Goal: Information Seeking & Learning: Learn about a topic

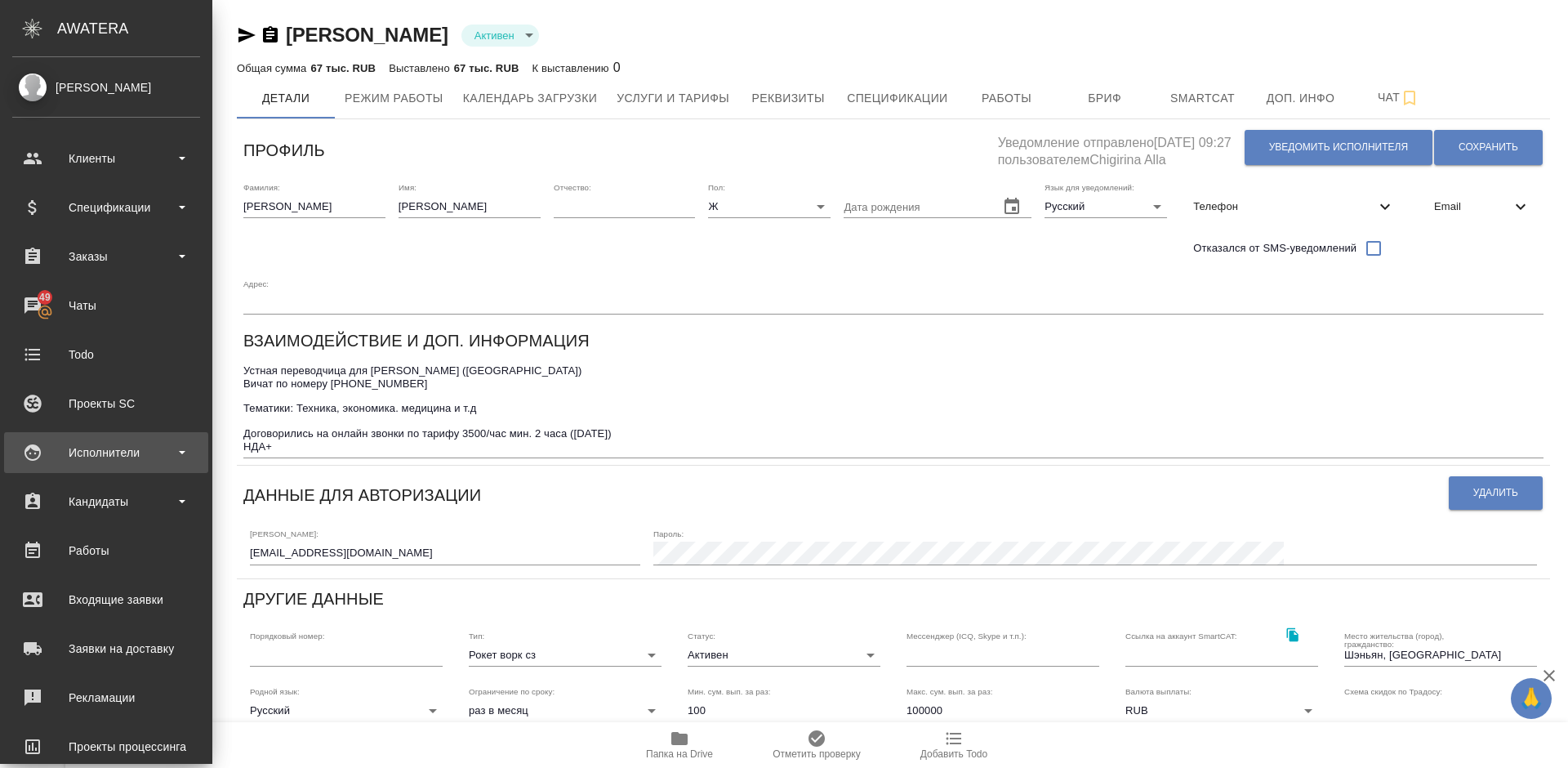
click at [158, 446] on div "Исполнители" at bounding box center [106, 453] width 188 height 24
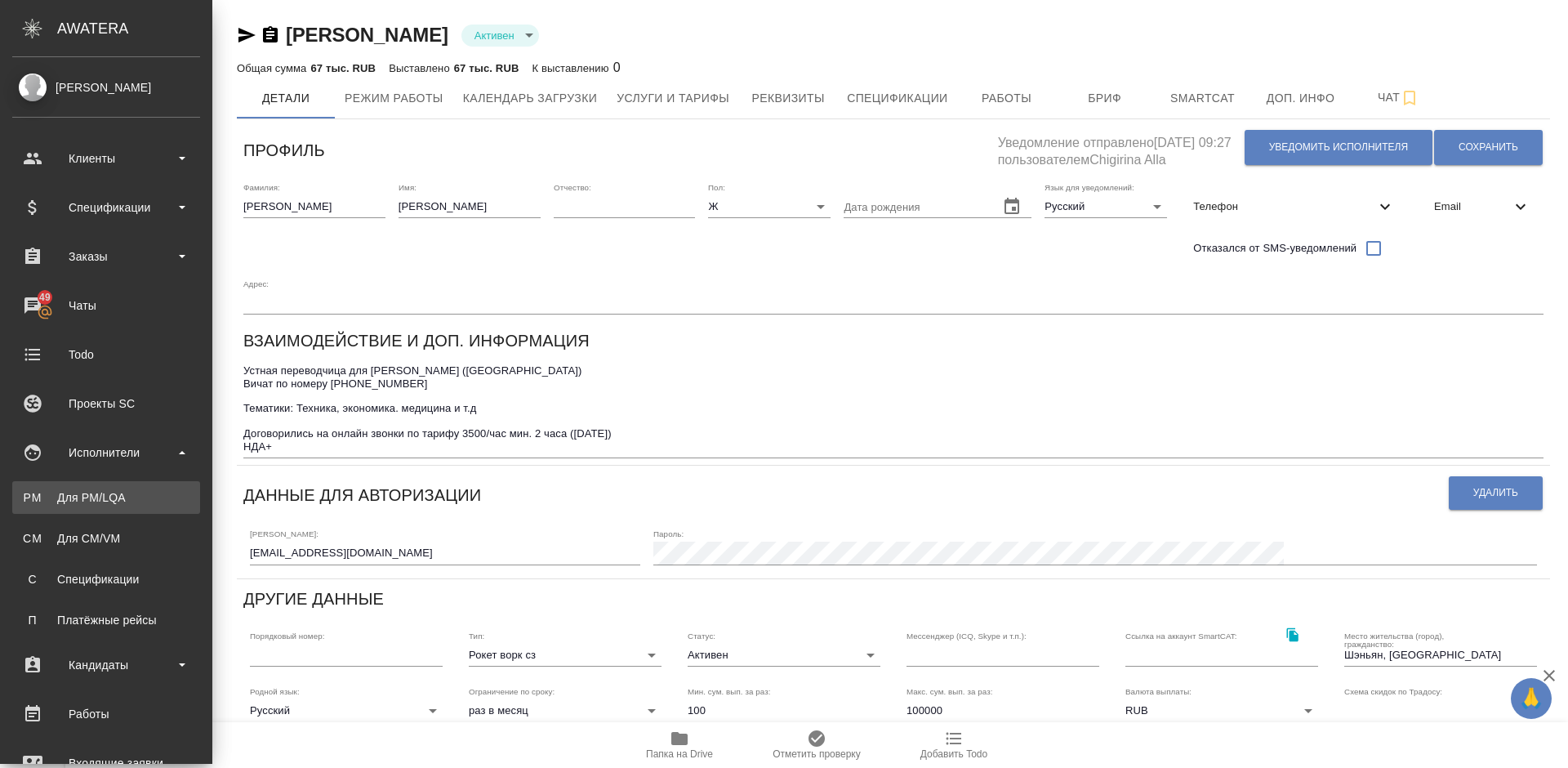
click at [147, 499] on div "Для PM/LQA" at bounding box center [106, 497] width 172 height 16
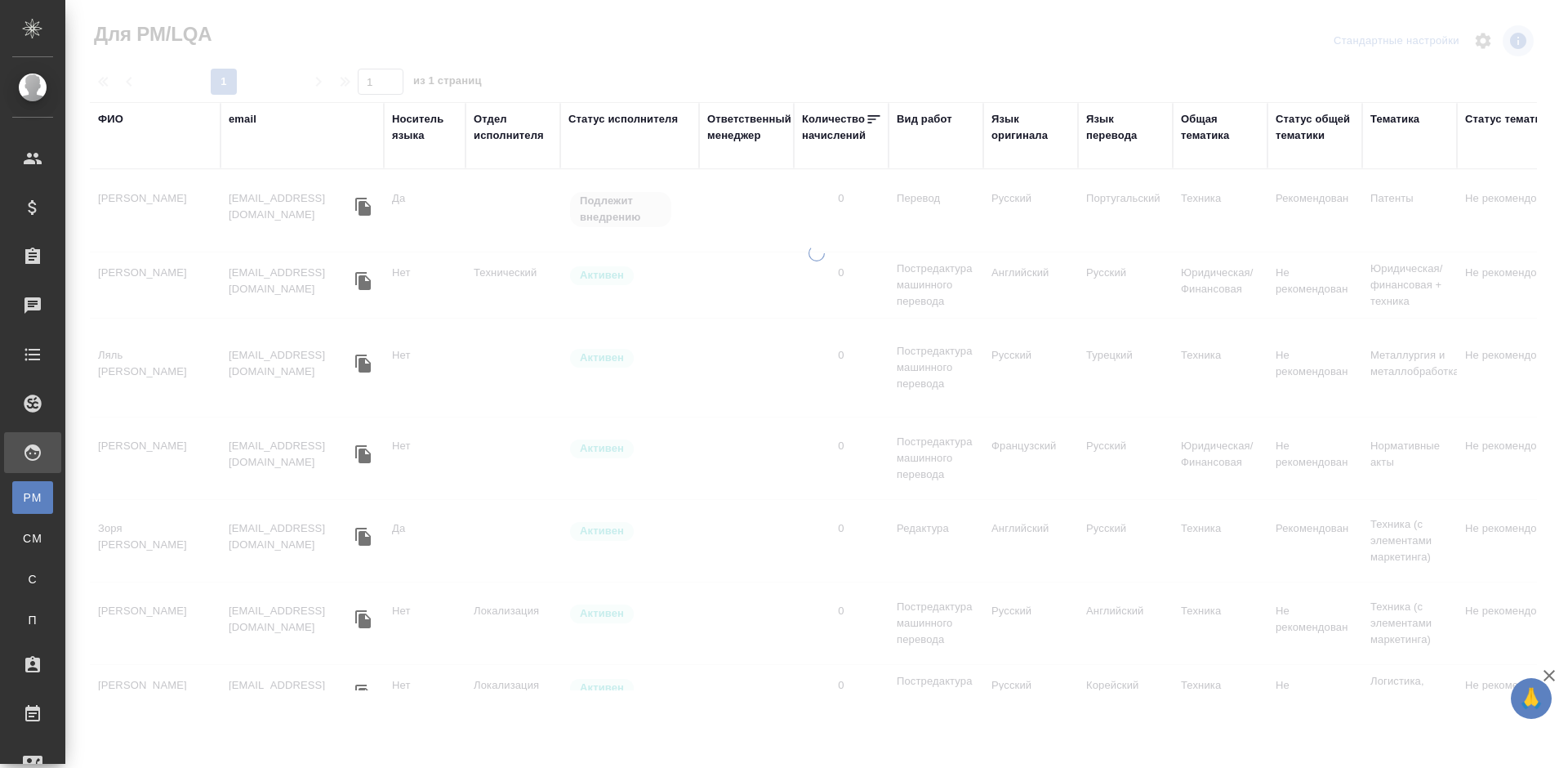
click at [120, 118] on div "ФИО" at bounding box center [110, 119] width 25 height 16
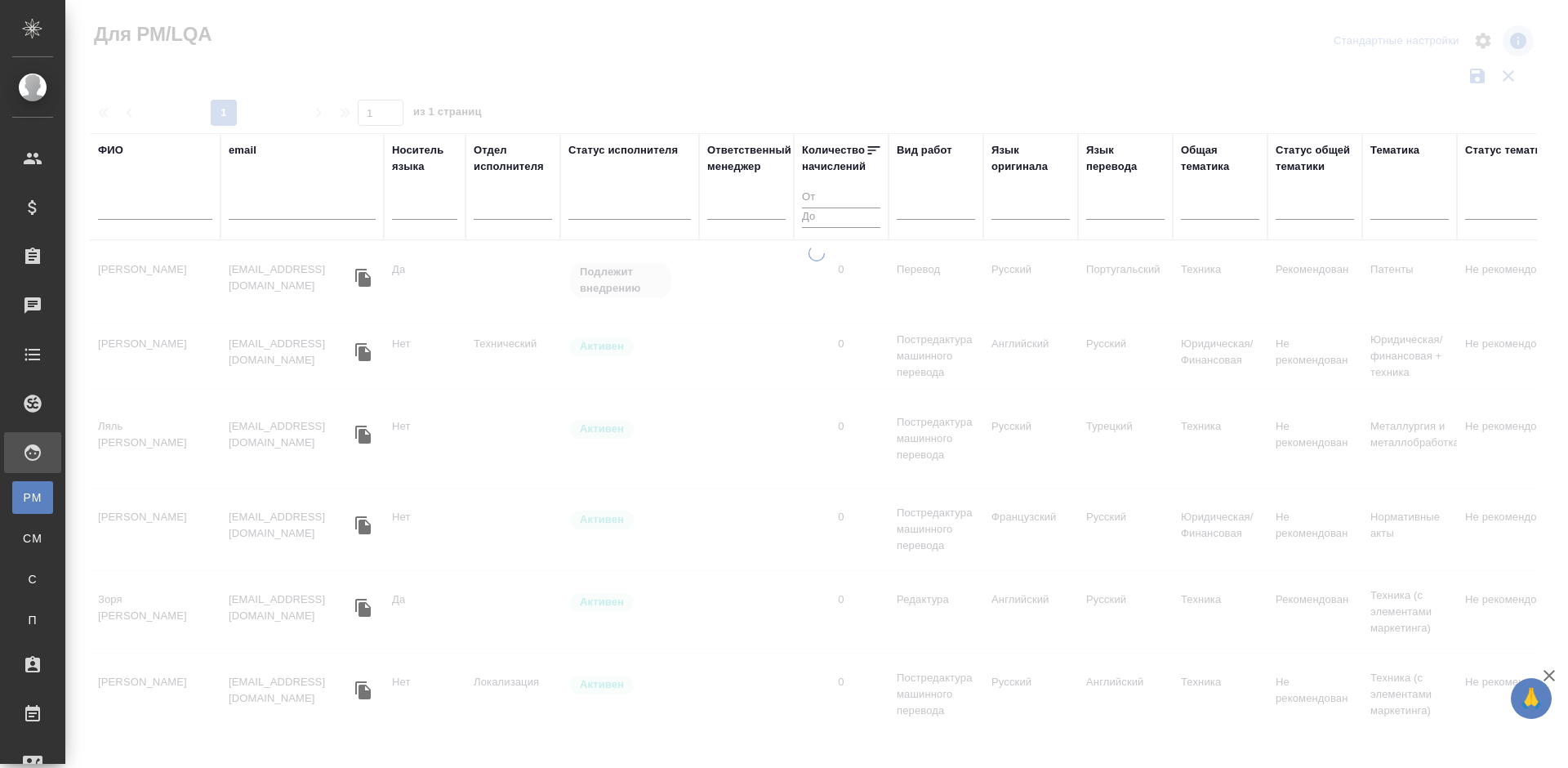
click at [147, 201] on input "text" at bounding box center [155, 210] width 115 height 20
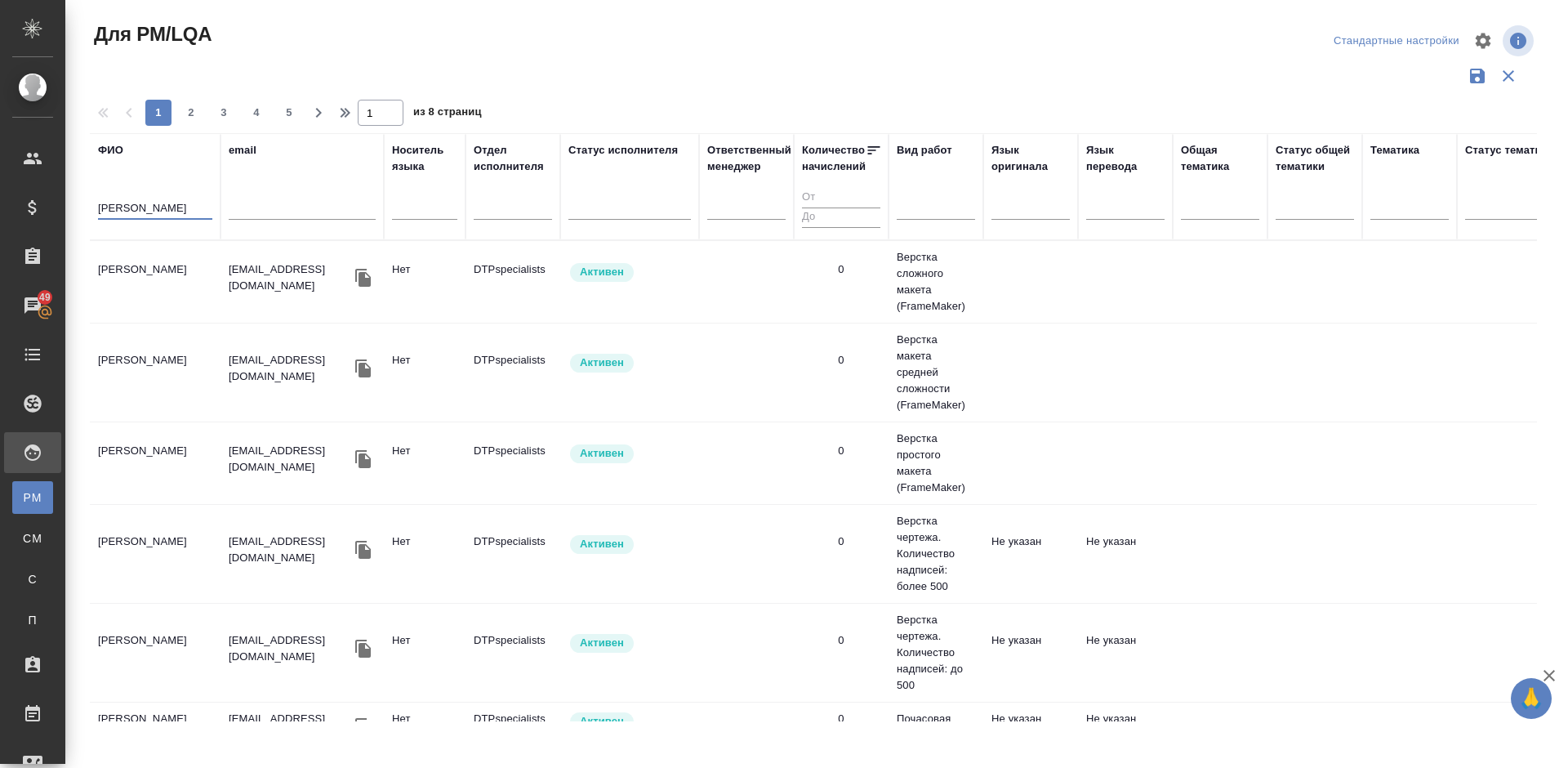
type input "Аня"
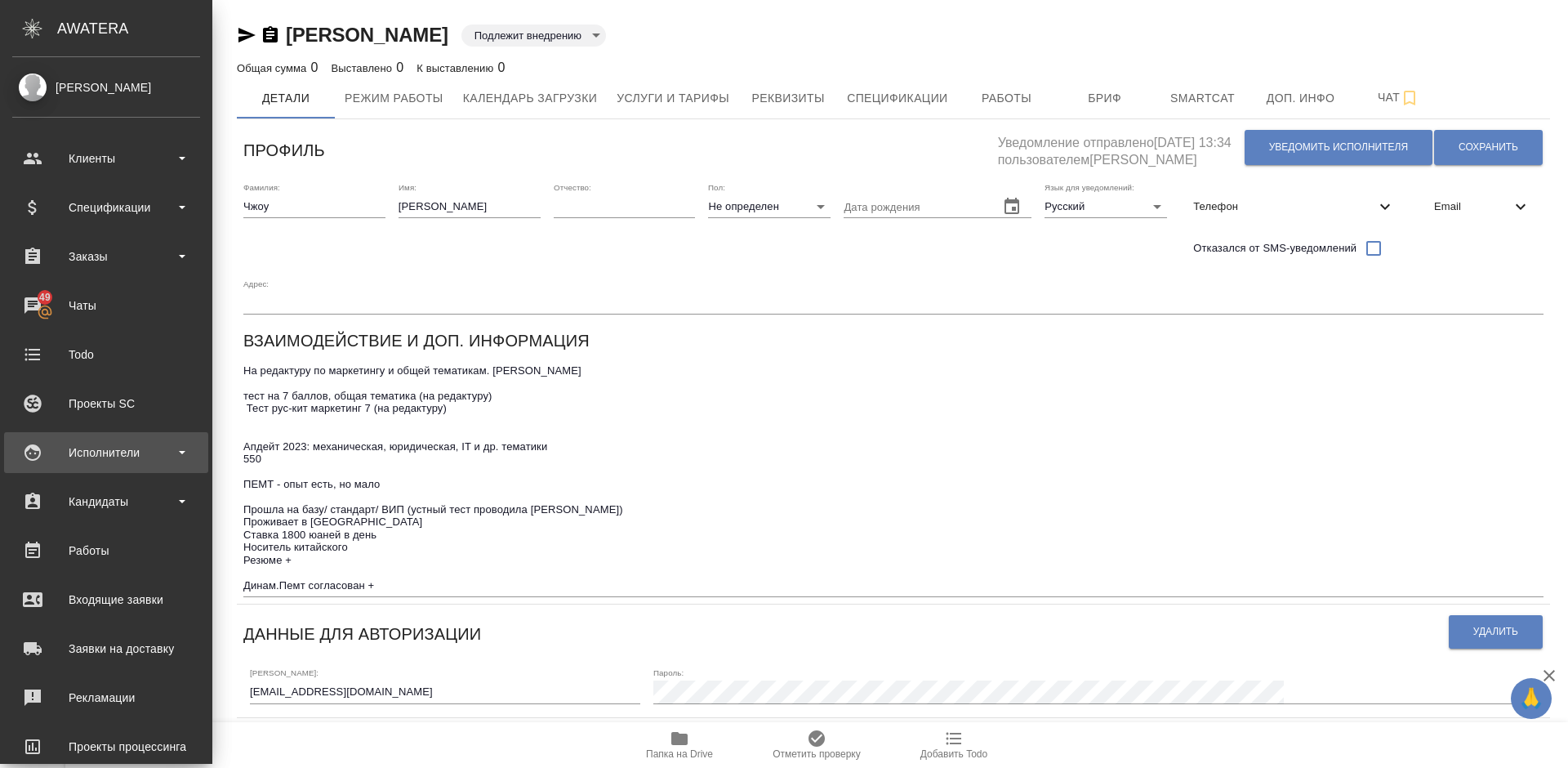
click at [118, 463] on div "Исполнители" at bounding box center [106, 453] width 188 height 24
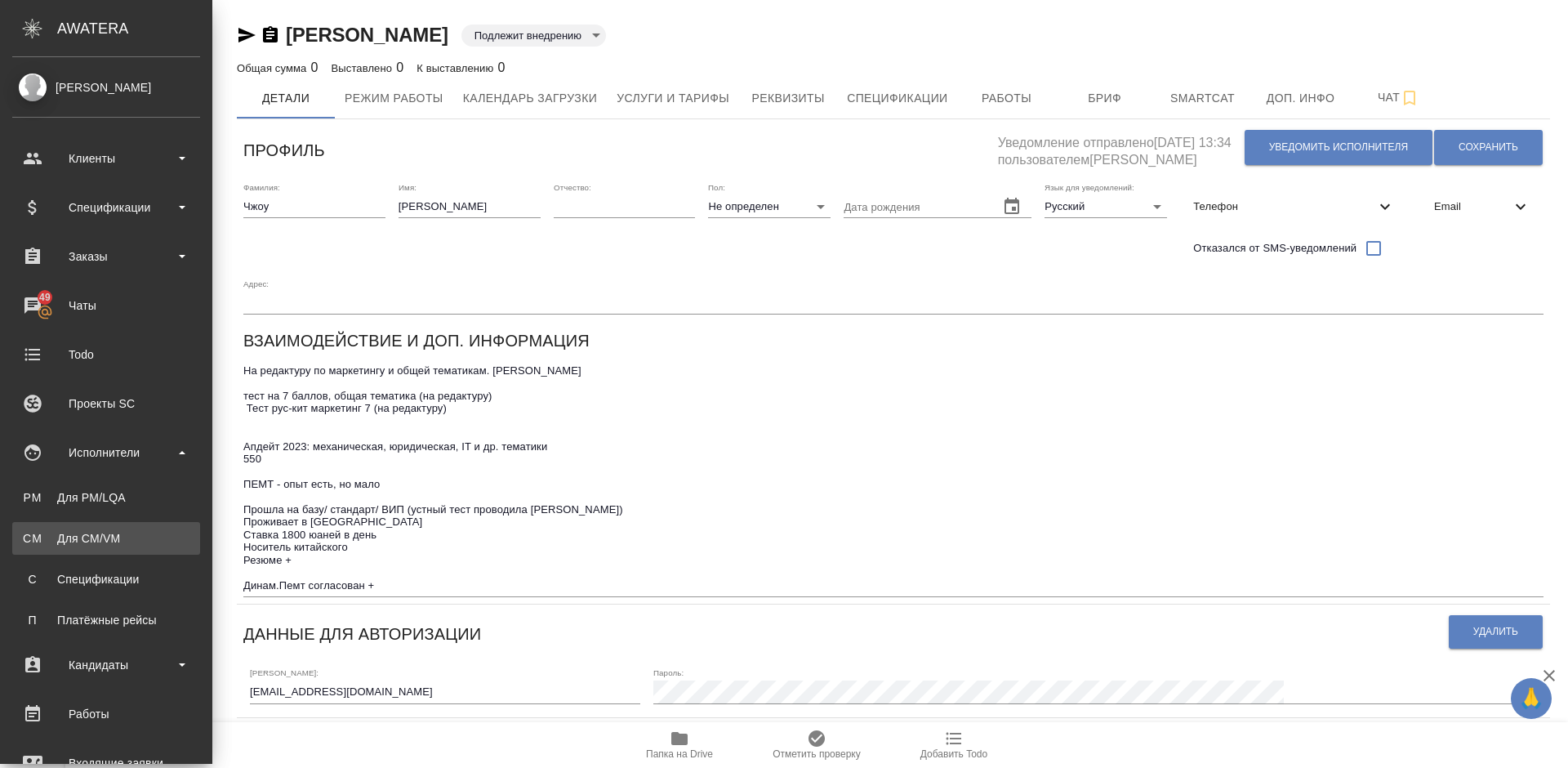
click at [130, 545] on div "Для CM/VM" at bounding box center [106, 538] width 172 height 16
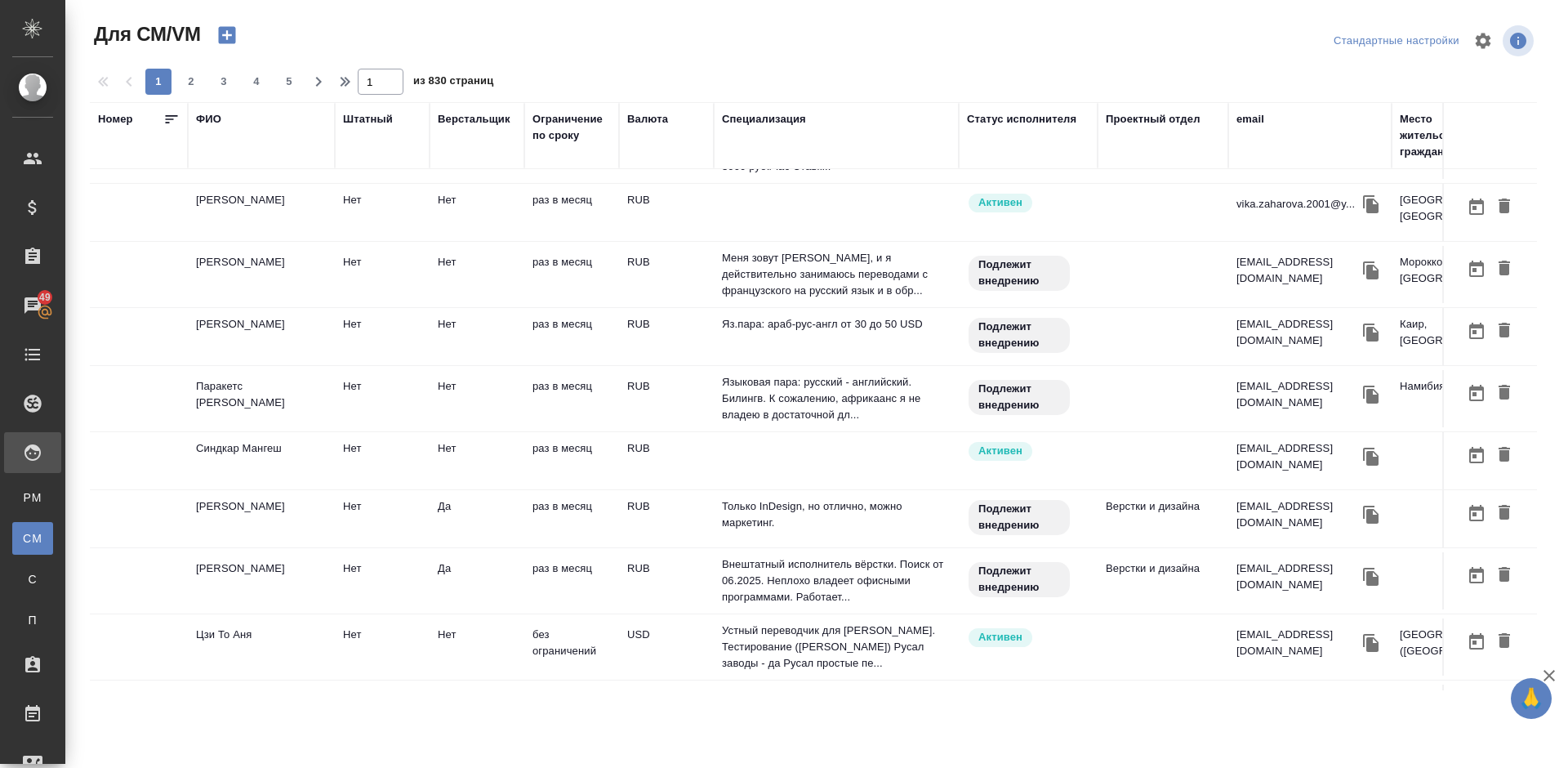
scroll to position [1049, 0]
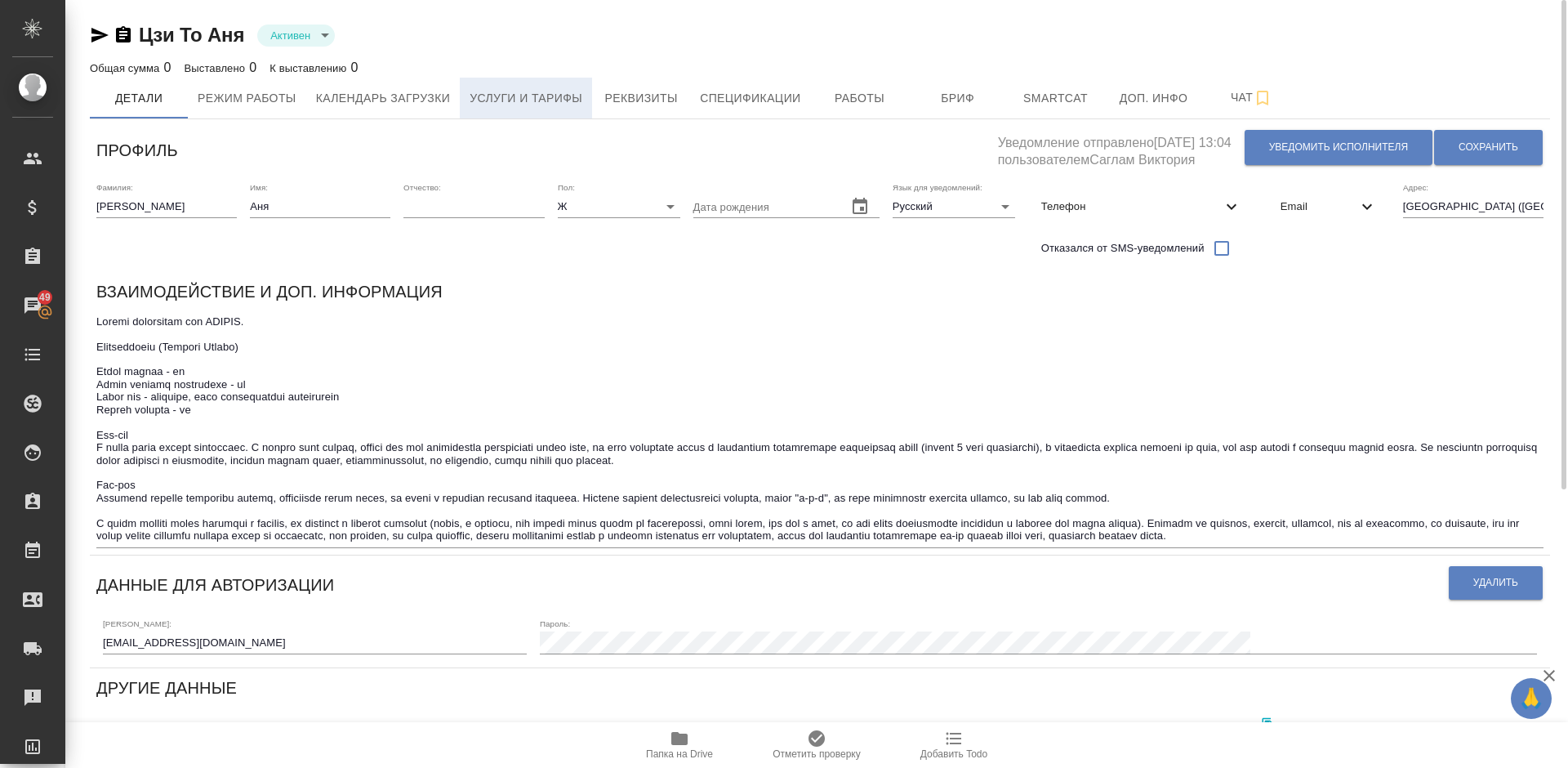
click at [504, 103] on span "Услуги и тарифы" at bounding box center [526, 99] width 113 height 20
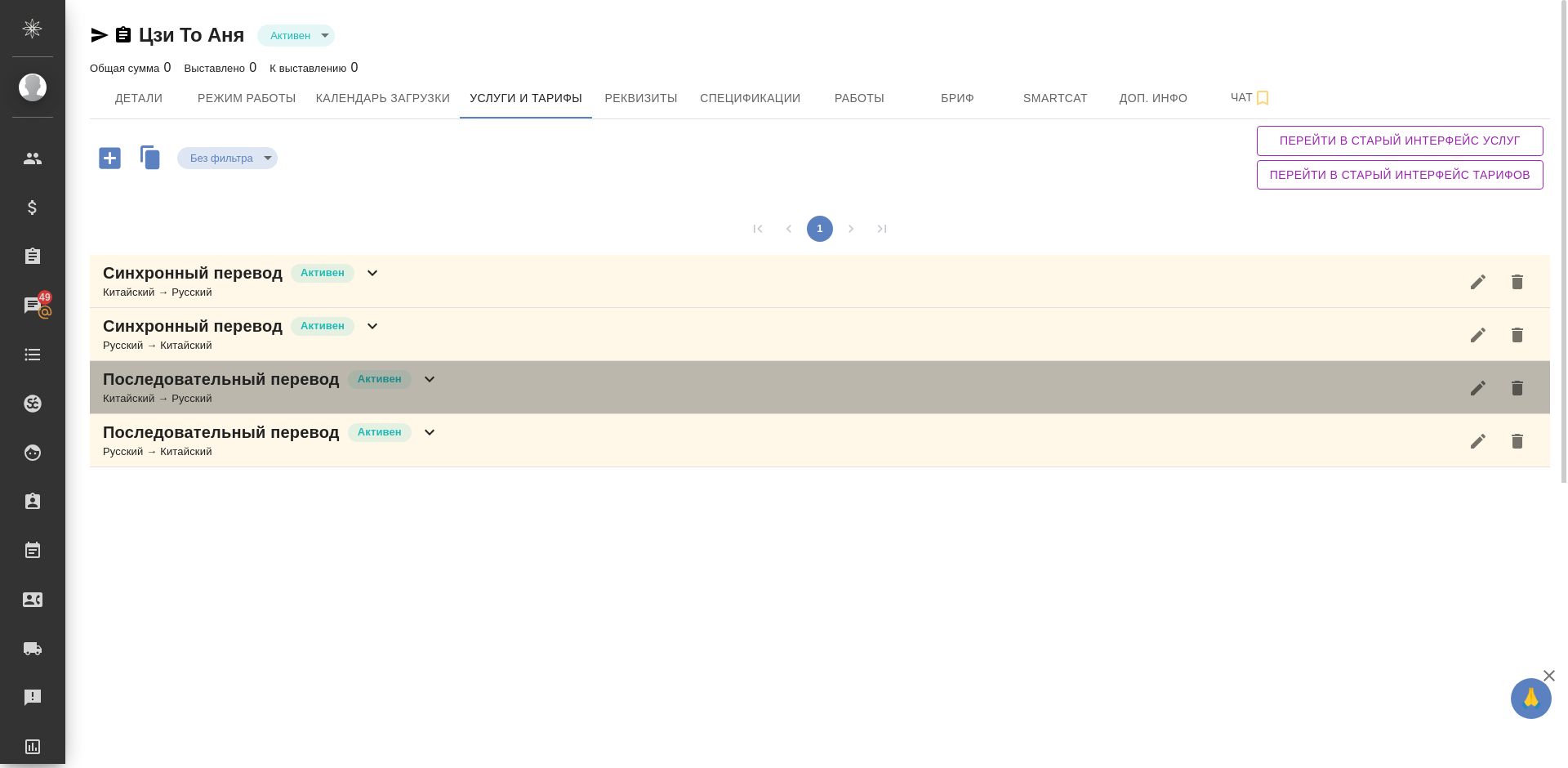
click at [474, 395] on div "Последовательный перевод Активен Китайский → Русский" at bounding box center [820, 387] width 1460 height 53
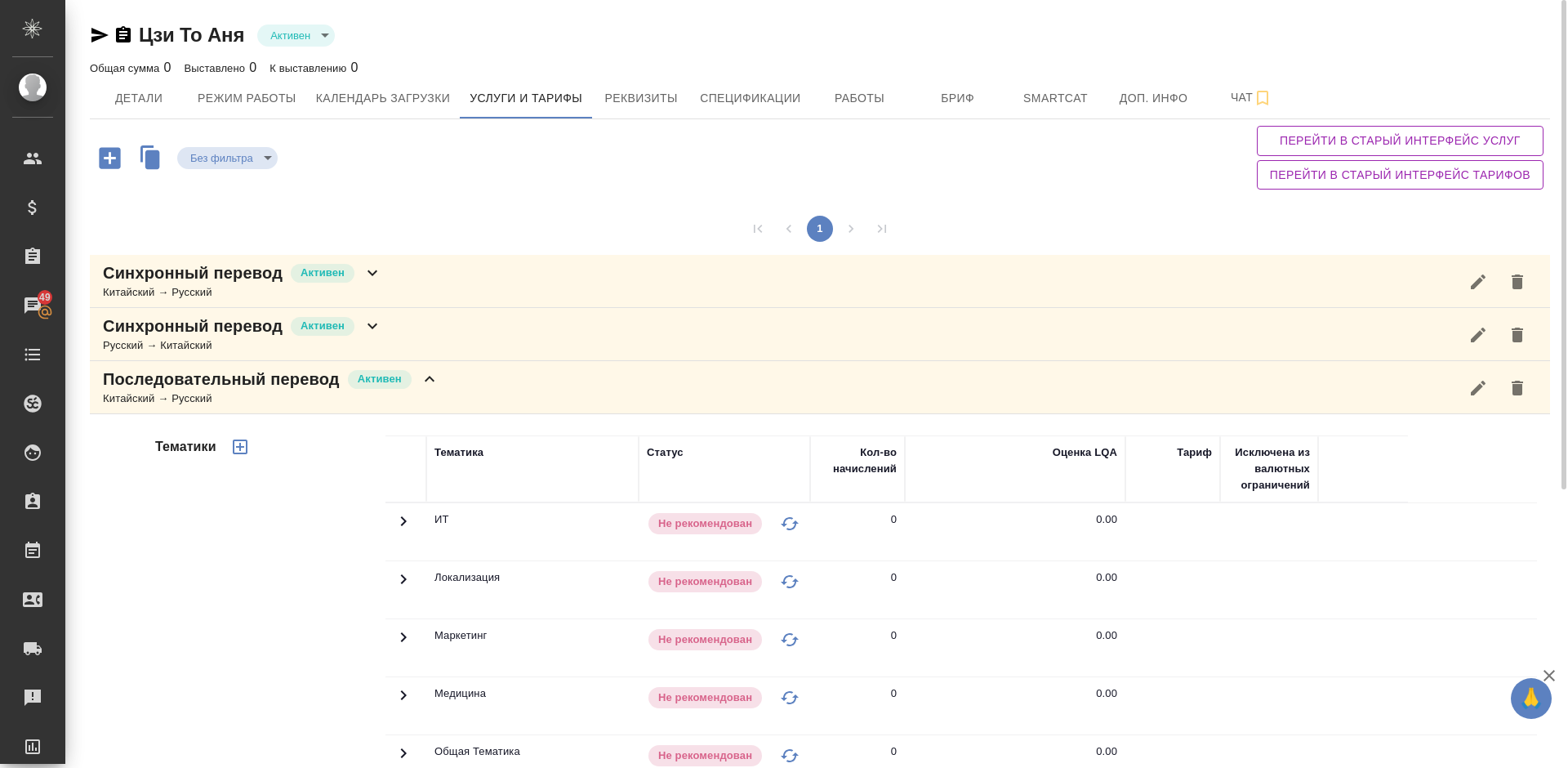
click at [293, 608] on div "Тематики" at bounding box center [268, 697] width 233 height 547
drag, startPoint x: 1560, startPoint y: 282, endPoint x: 1567, endPoint y: 40, distance: 242.1
click at [1567, 40] on div at bounding box center [1562, 384] width 13 height 768
click at [147, 89] on span "Детали" at bounding box center [138, 99] width 78 height 20
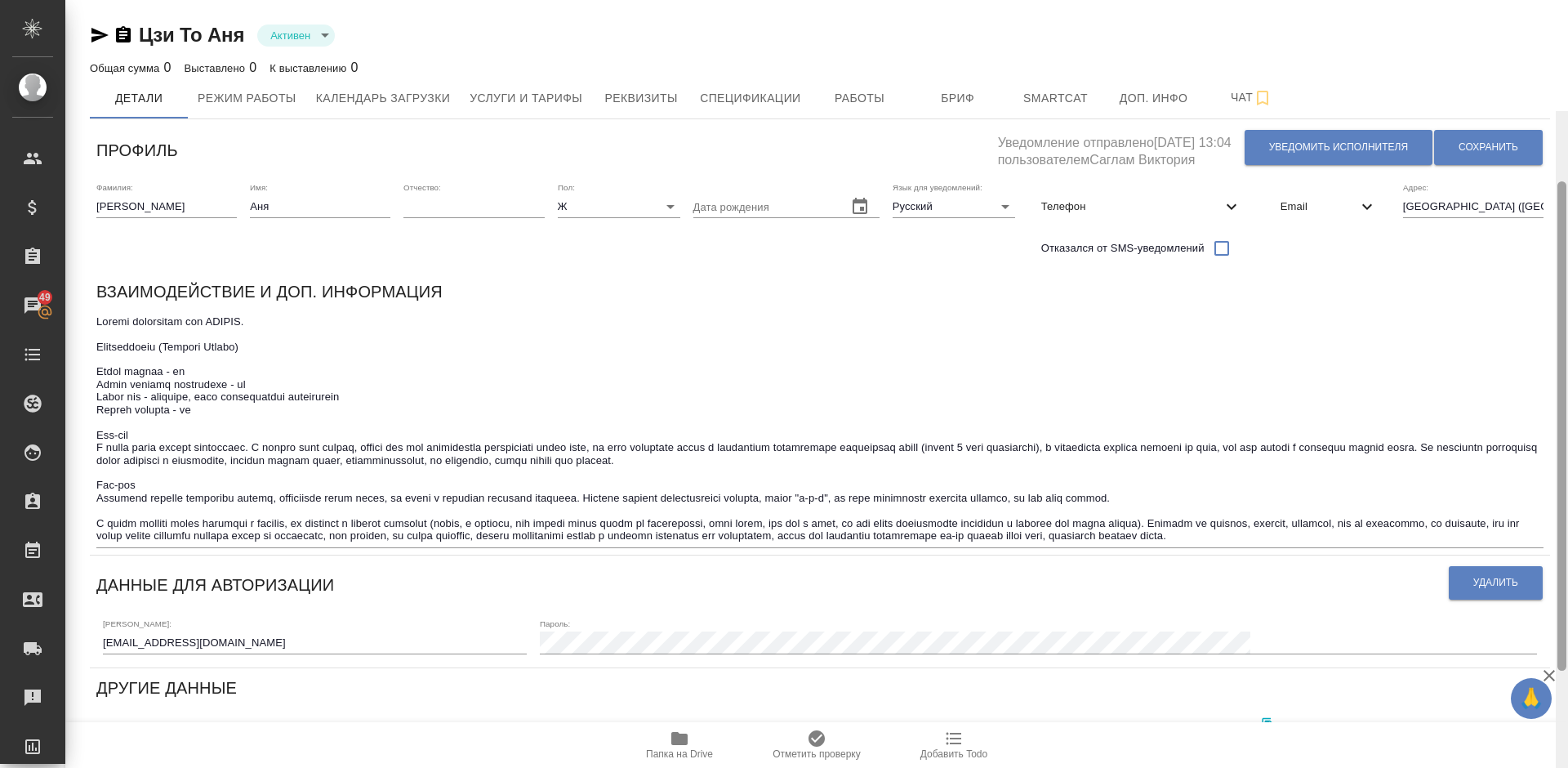
drag, startPoint x: 1562, startPoint y: 57, endPoint x: 1566, endPoint y: 36, distance: 21.4
click at [1566, 111] on div at bounding box center [1562, 495] width 13 height 768
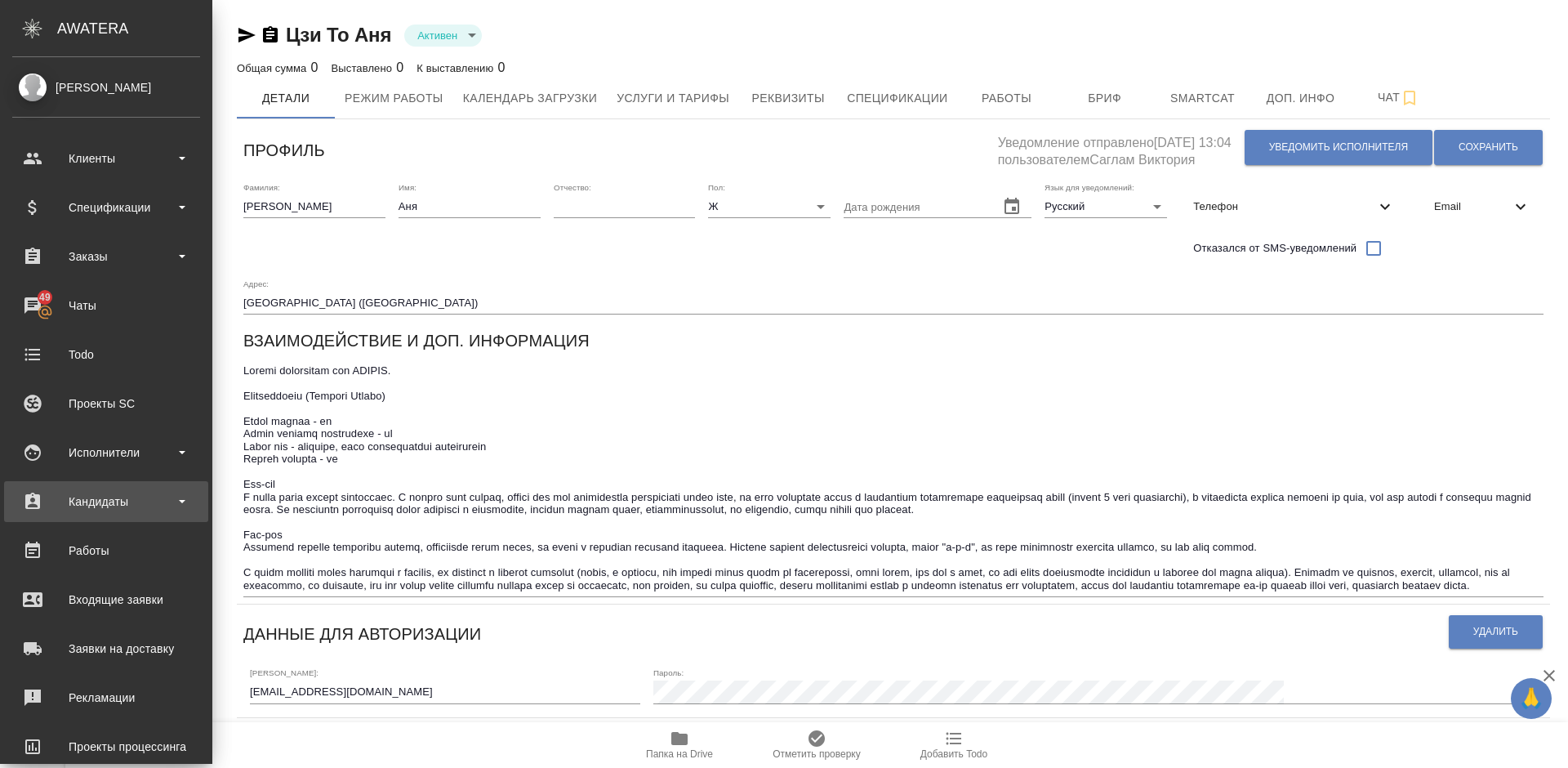
click at [124, 502] on div "Кандидаты" at bounding box center [106, 502] width 188 height 24
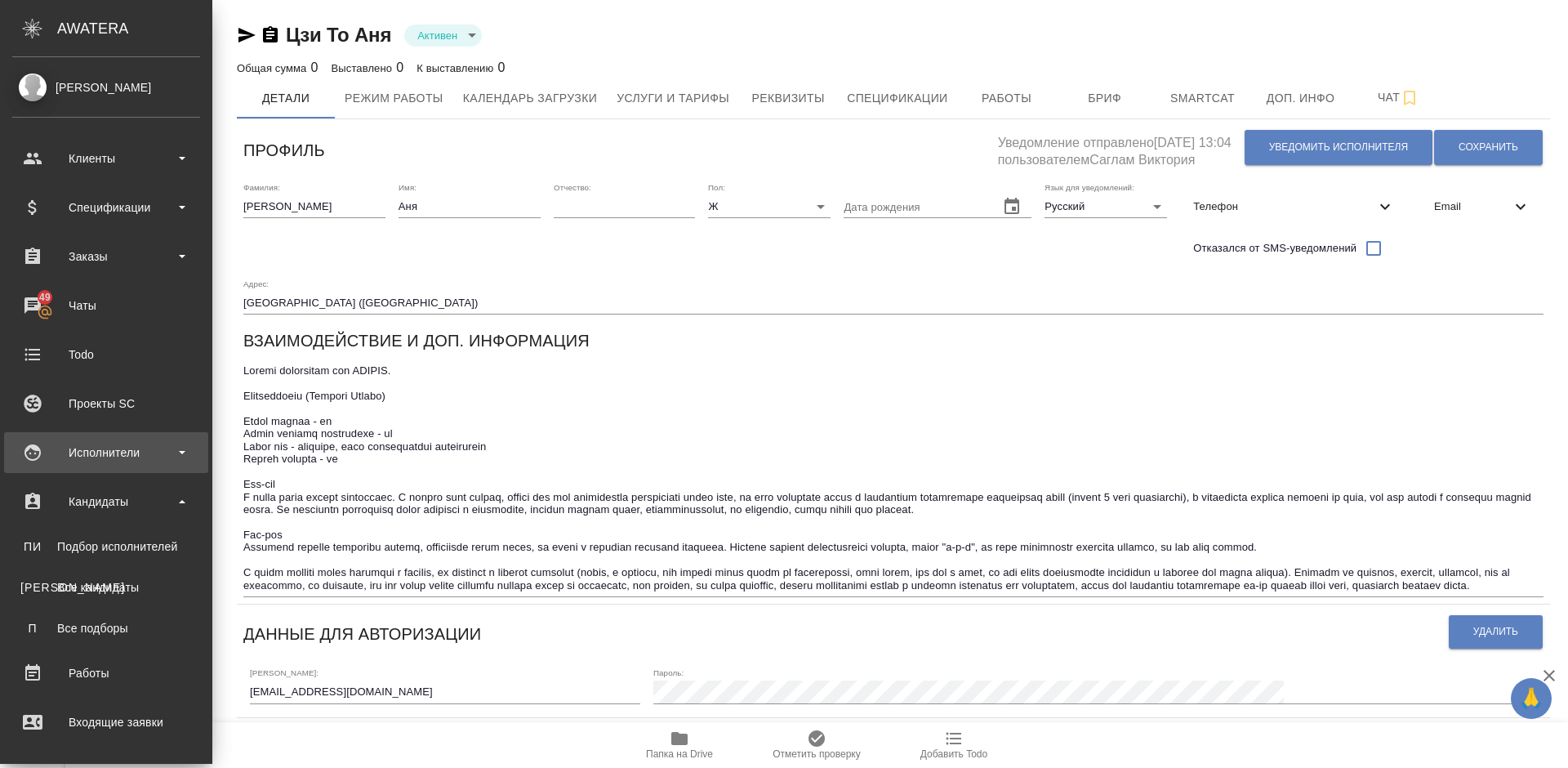
click at [131, 459] on div "Исполнители" at bounding box center [106, 453] width 188 height 24
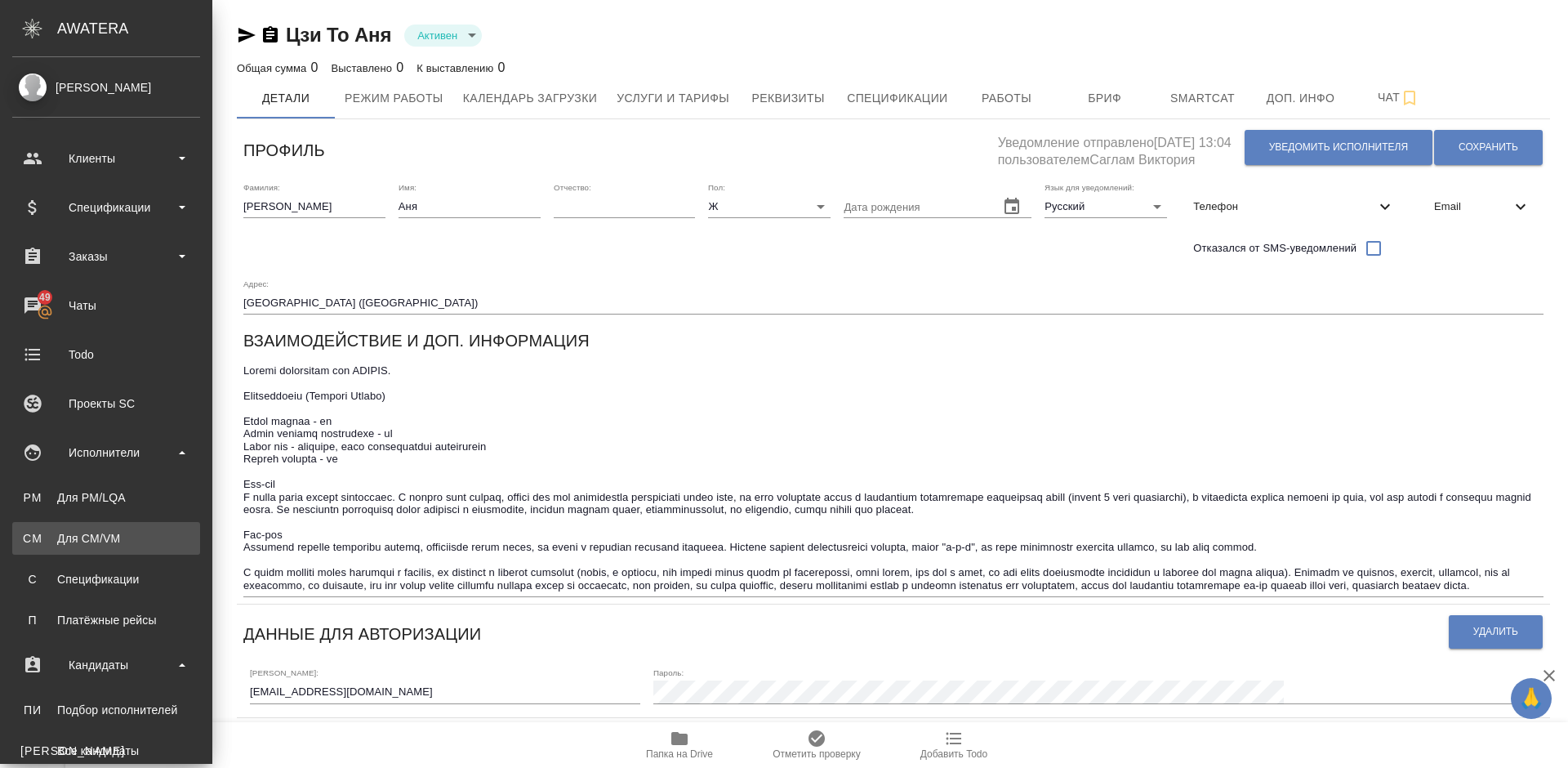
click at [137, 534] on div "Для CM/VM" at bounding box center [106, 538] width 172 height 16
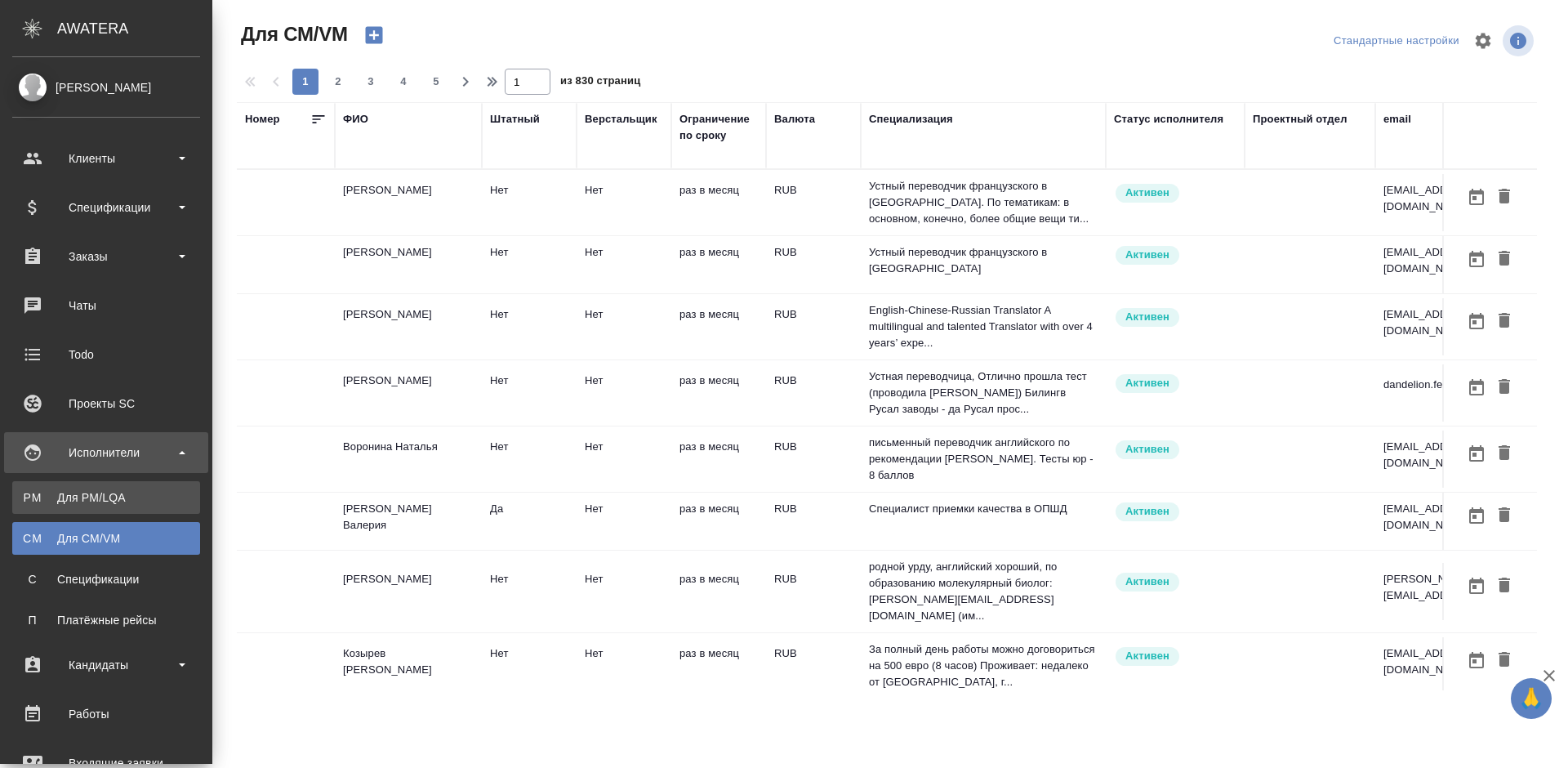
click at [94, 497] on div "Для PM/LQA" at bounding box center [106, 497] width 172 height 16
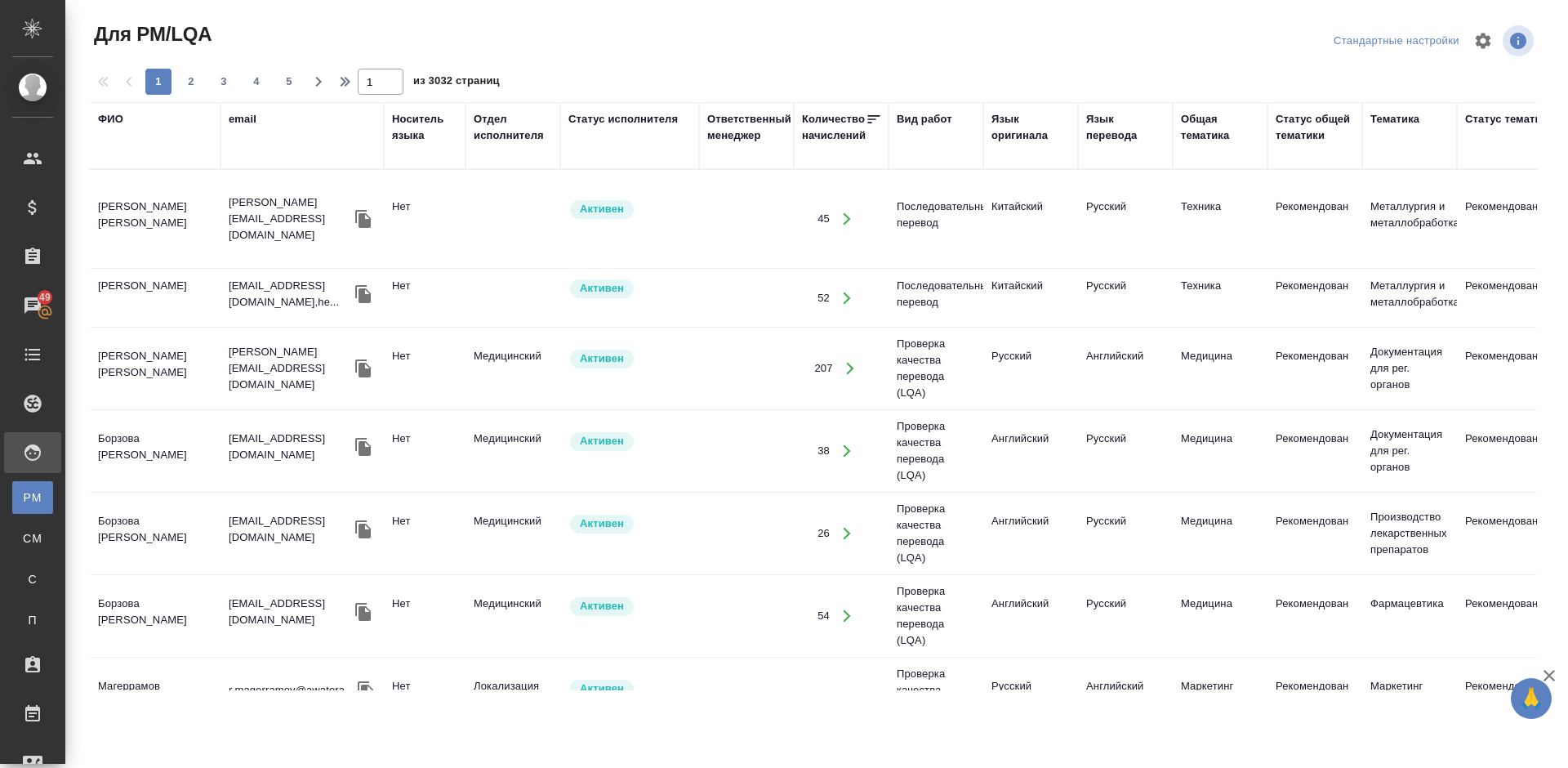
click at [1010, 132] on div "Язык оригинала" at bounding box center [1030, 127] width 78 height 33
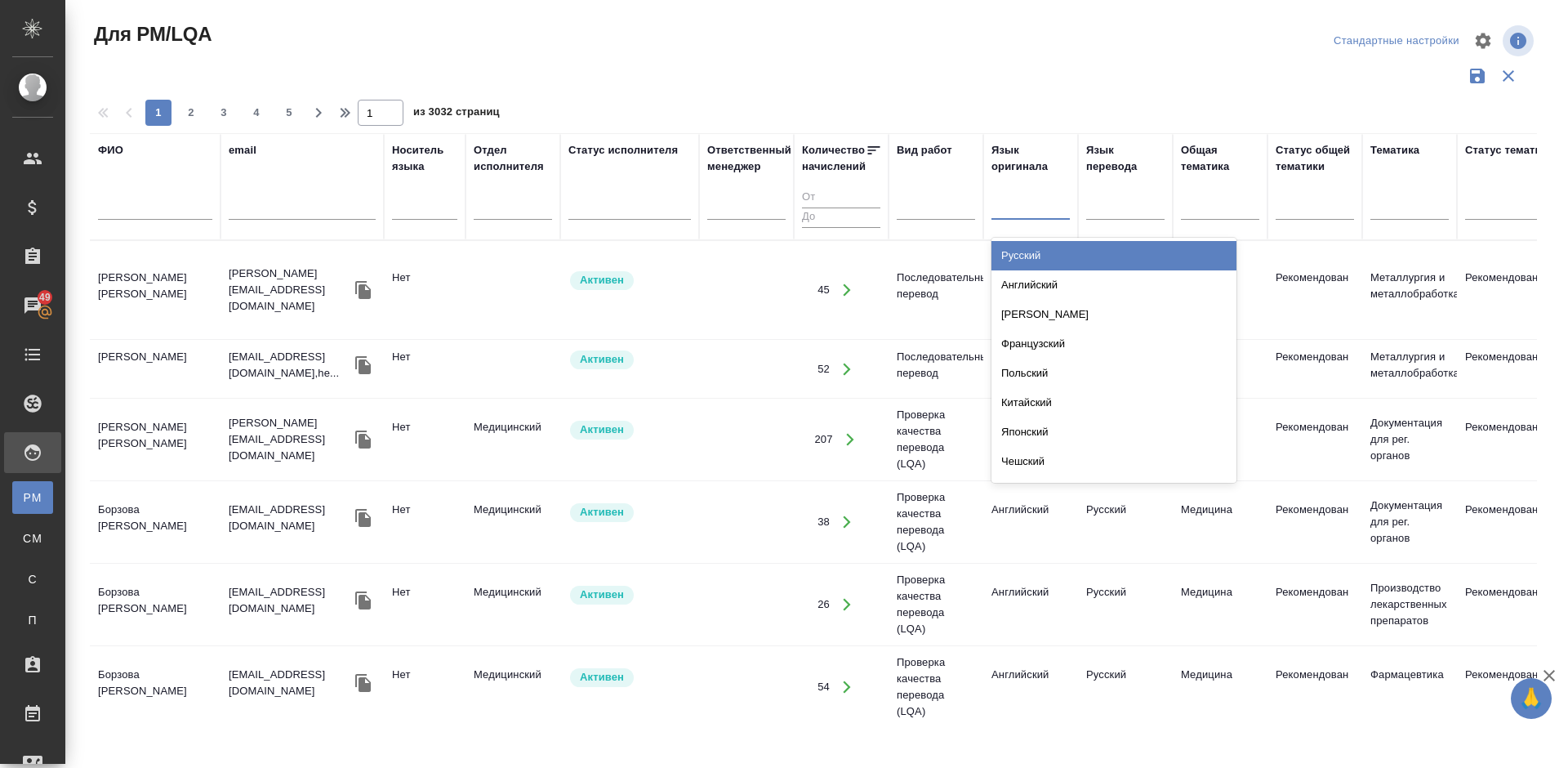
click at [1015, 206] on div at bounding box center [1030, 204] width 78 height 24
type input "порт"
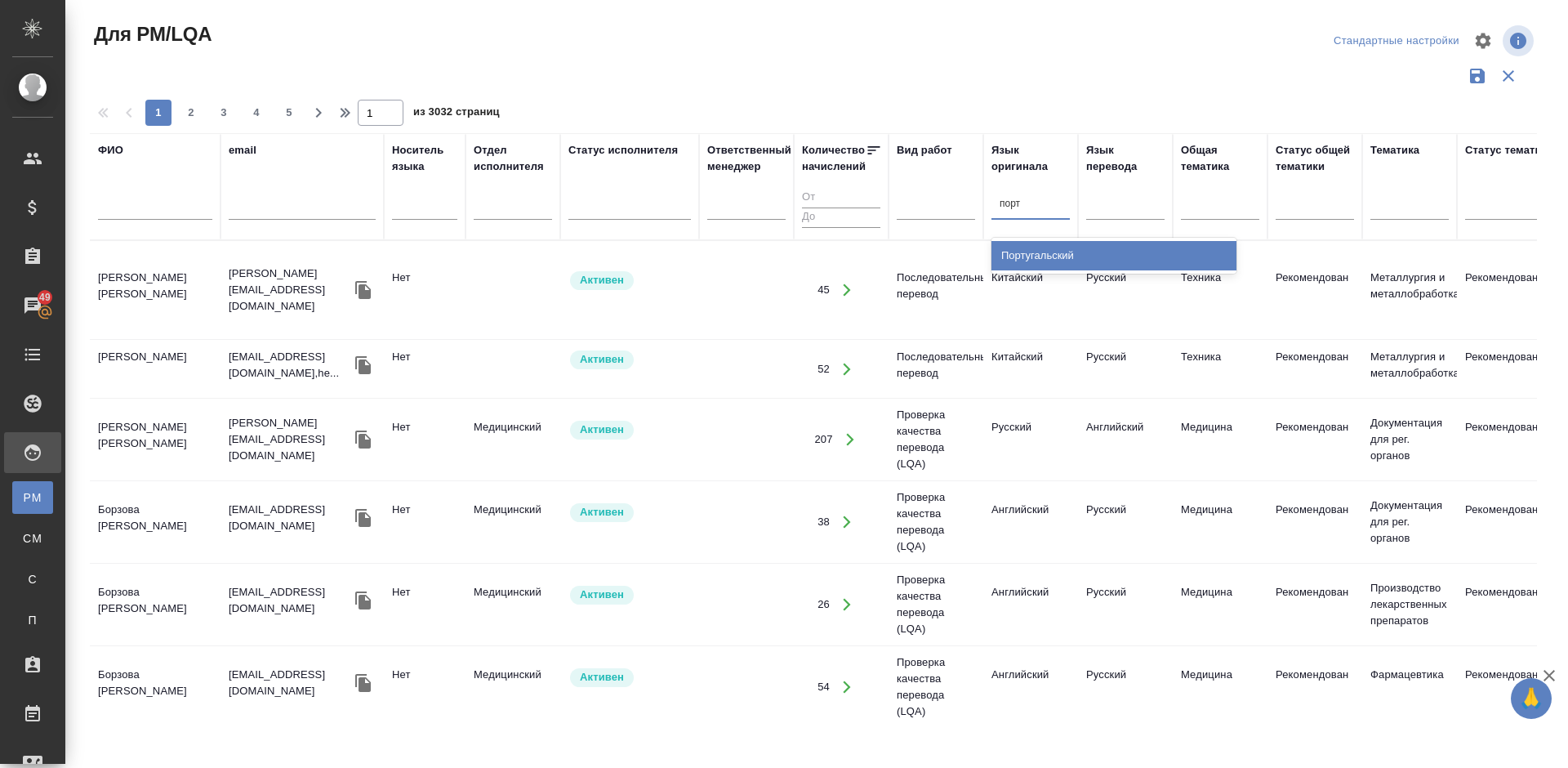
click at [1048, 259] on div "Португальский" at bounding box center [1114, 255] width 245 height 30
click at [1132, 205] on div at bounding box center [1125, 204] width 78 height 24
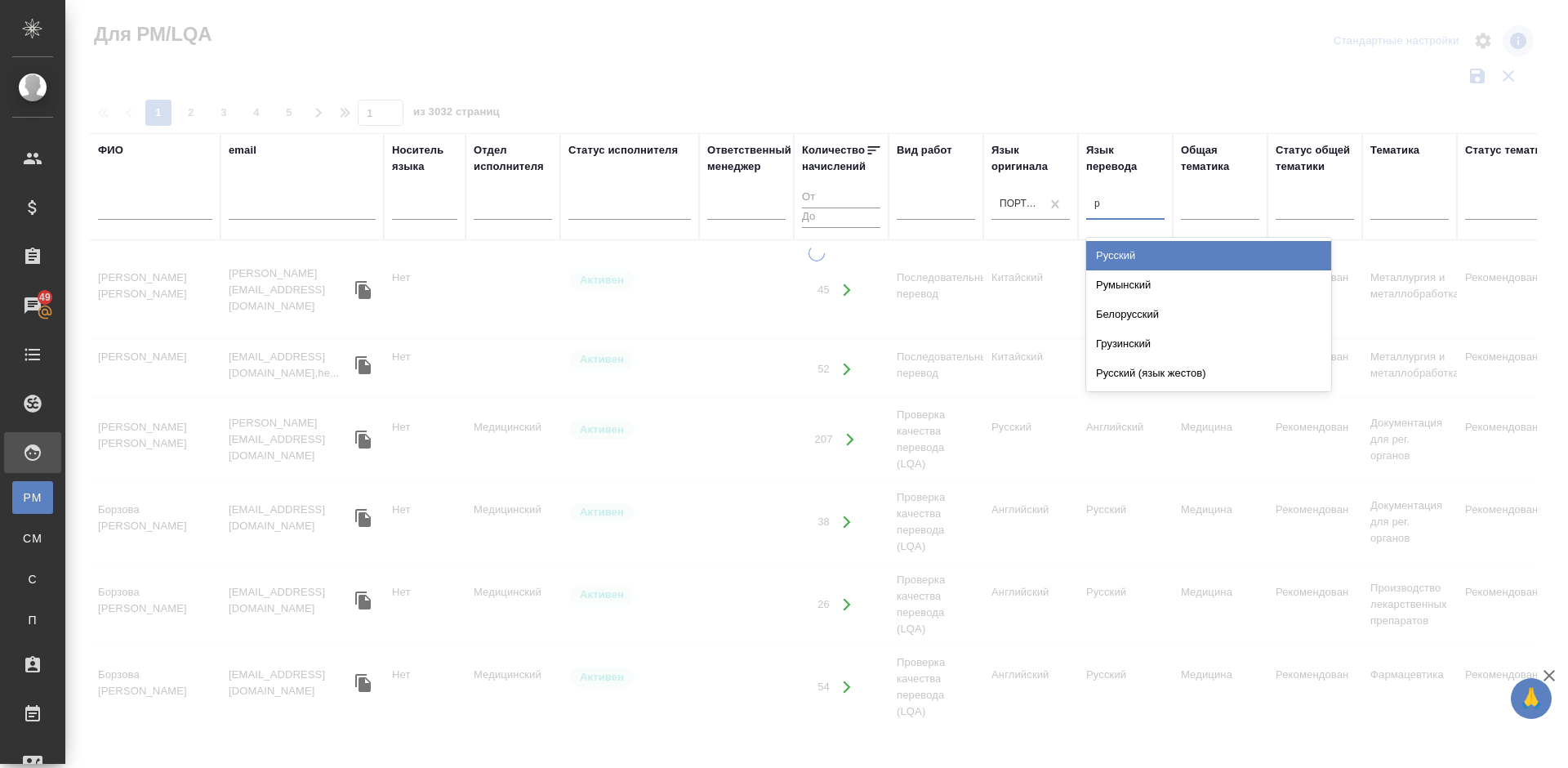
type input "ру"
click at [1143, 251] on div "Русский" at bounding box center [1208, 255] width 245 height 30
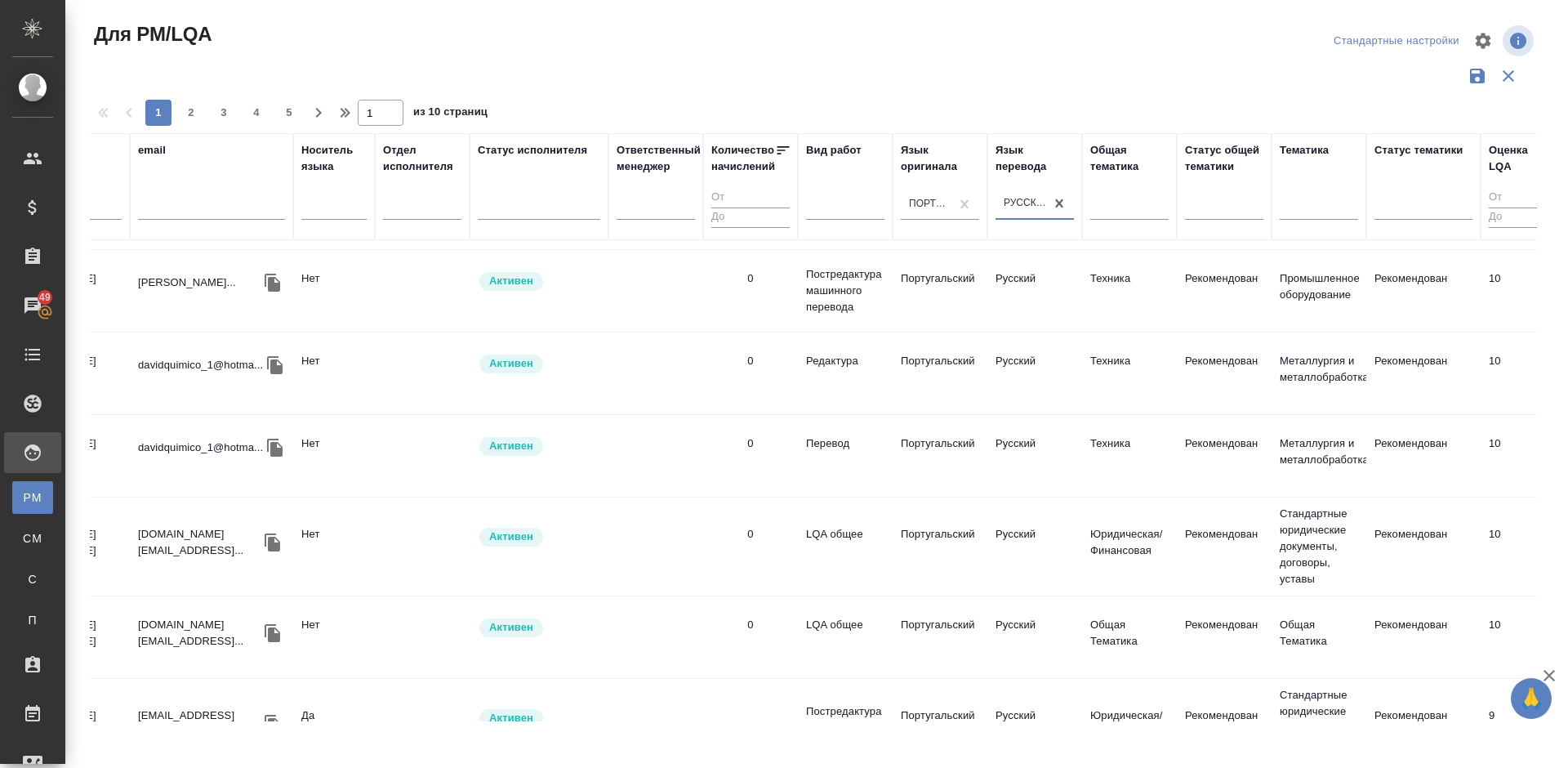
scroll to position [437, 0]
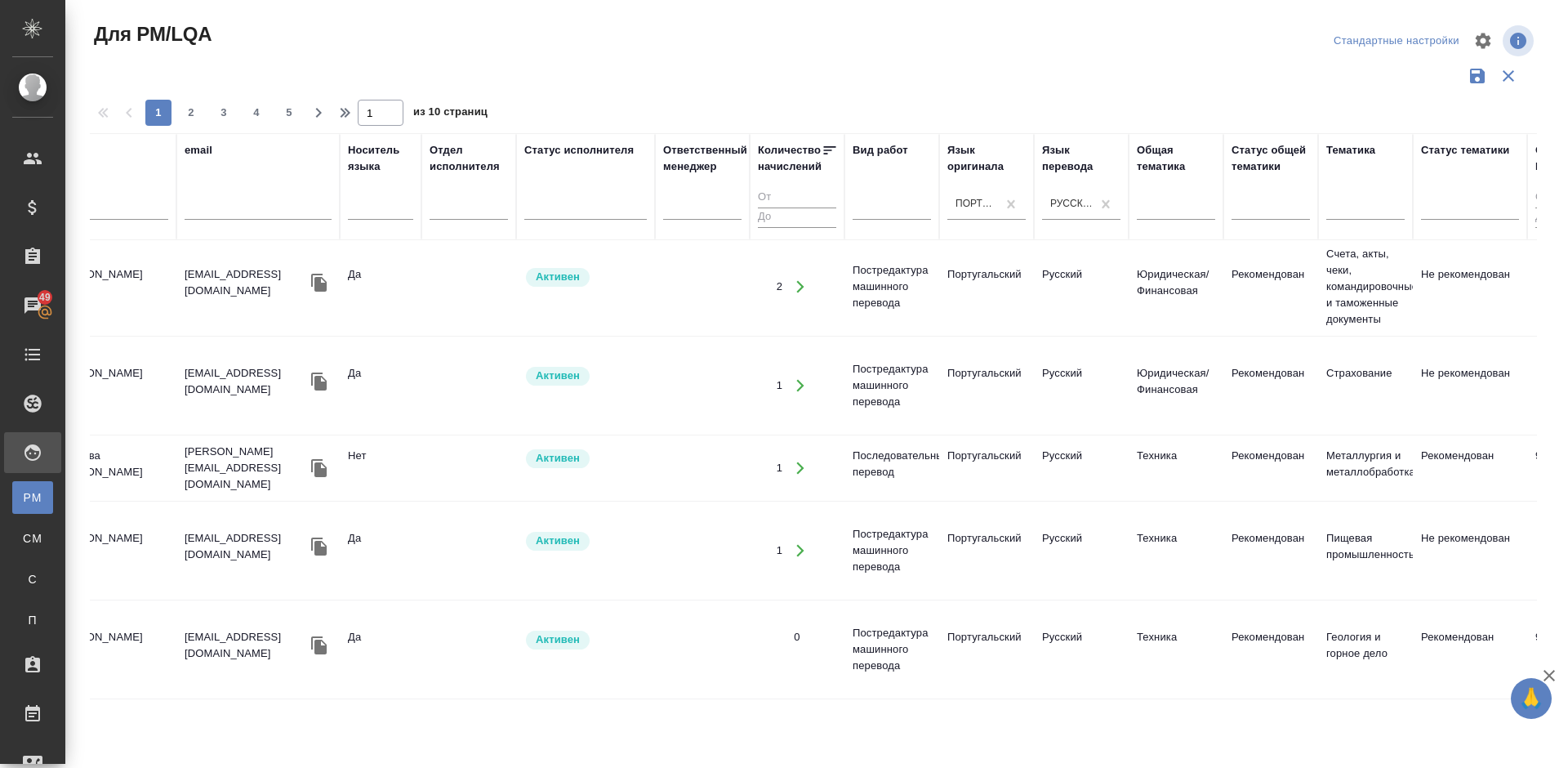
scroll to position [976, 0]
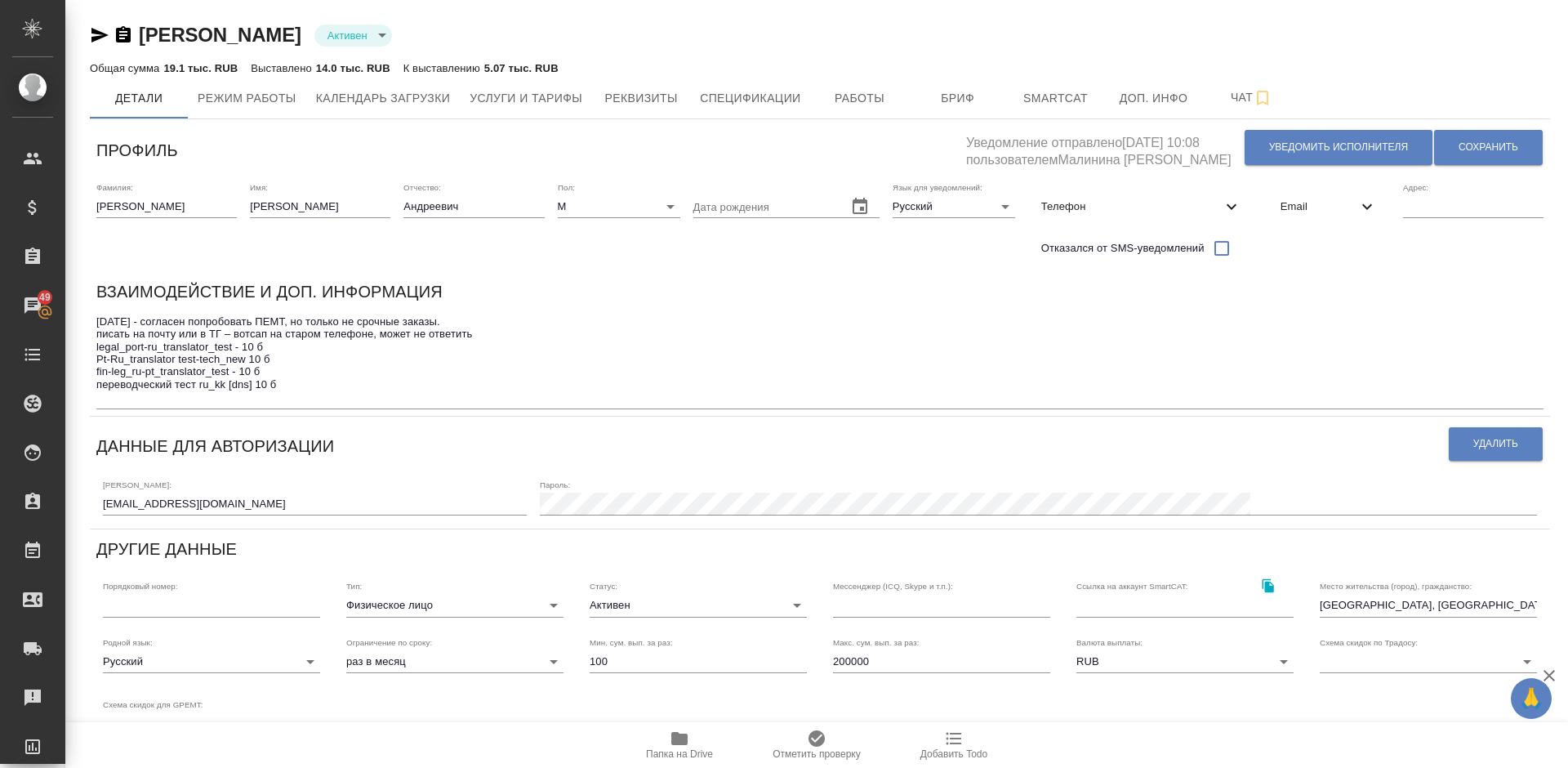
click at [680, 744] on icon "button" at bounding box center [679, 739] width 16 height 13
click at [565, 102] on span "Услуги и тарифы" at bounding box center [526, 99] width 113 height 20
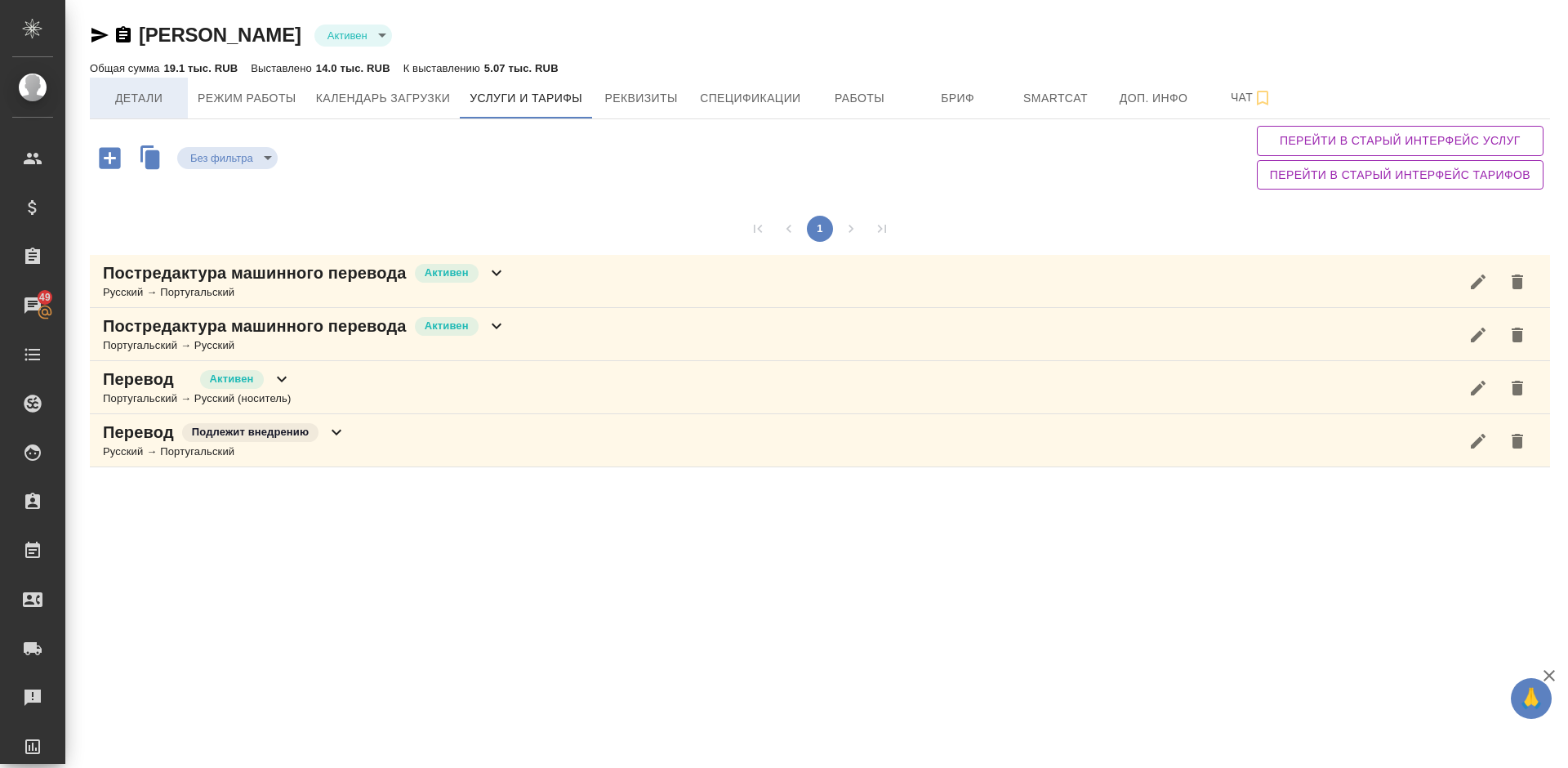
click at [143, 104] on span "Детали" at bounding box center [138, 99] width 78 height 20
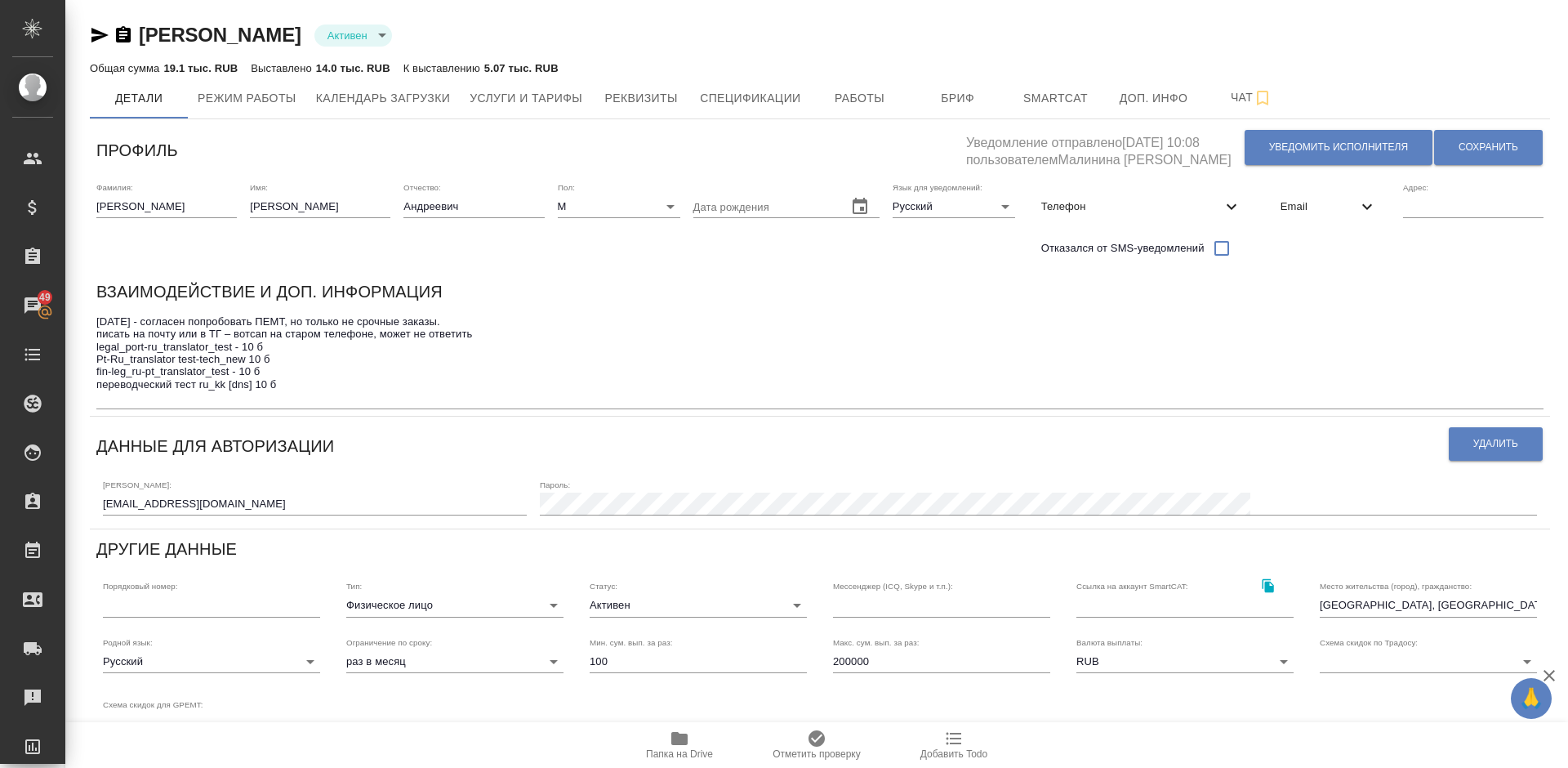
drag, startPoint x: 136, startPoint y: 30, endPoint x: 344, endPoint y: 33, distance: 208.0
click at [344, 33] on div "Михейшин Александр Андреевич Активен active" at bounding box center [820, 35] width 1460 height 26
copy link "Михейшин Александр"
click at [867, 94] on span "Работы" at bounding box center [859, 99] width 78 height 20
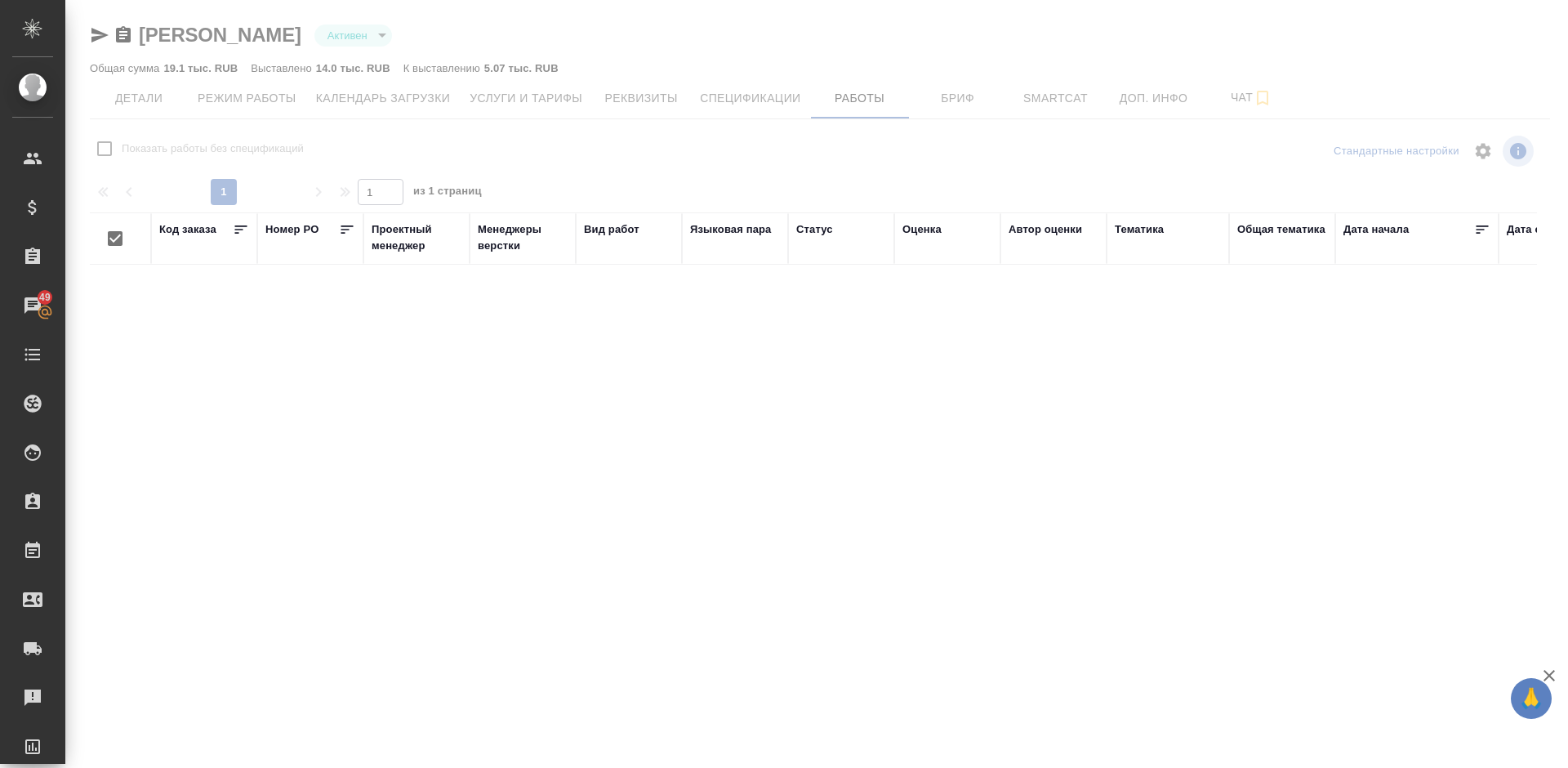
checkbox input "false"
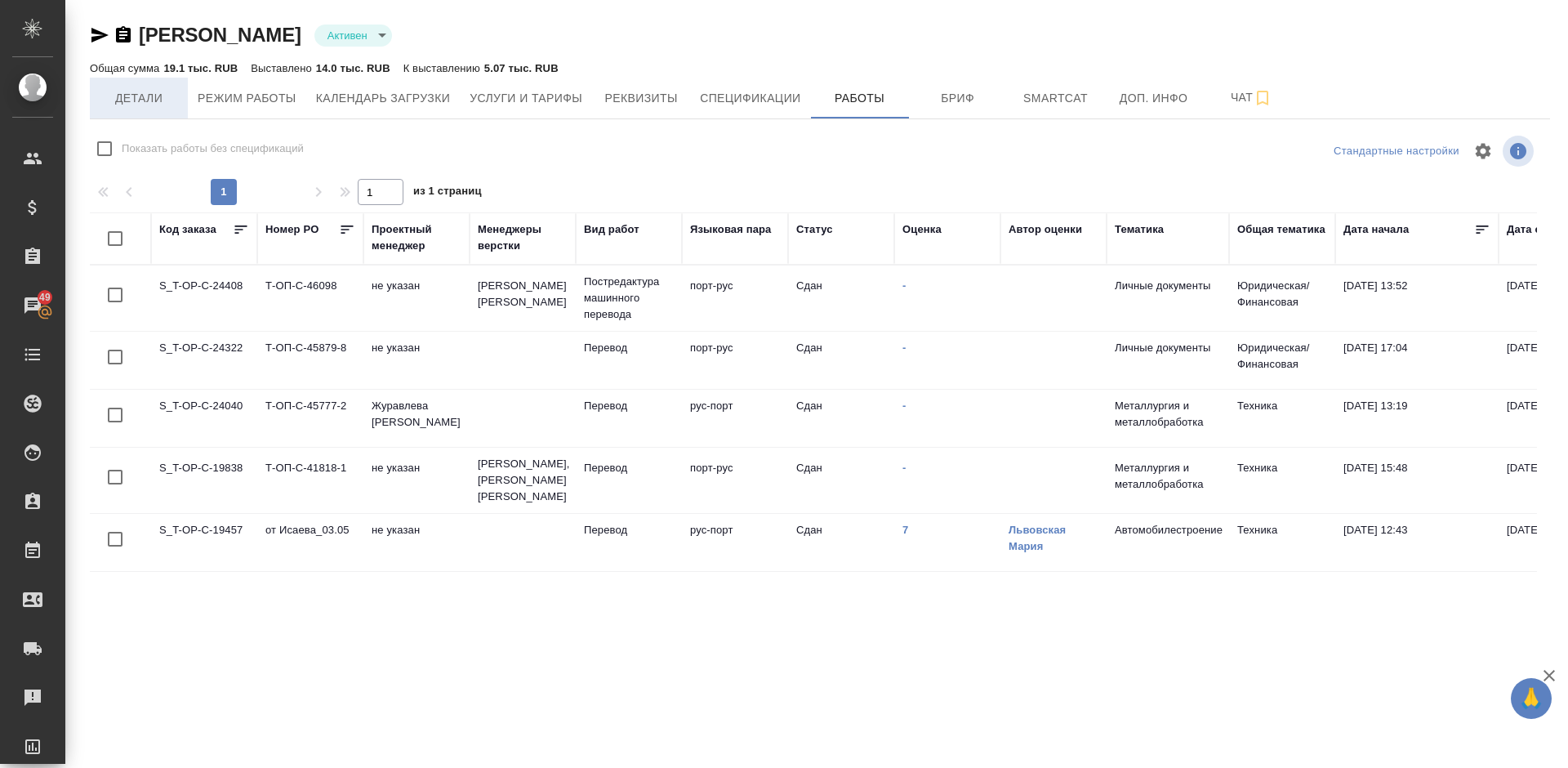
click at [153, 99] on span "Детали" at bounding box center [138, 99] width 78 height 20
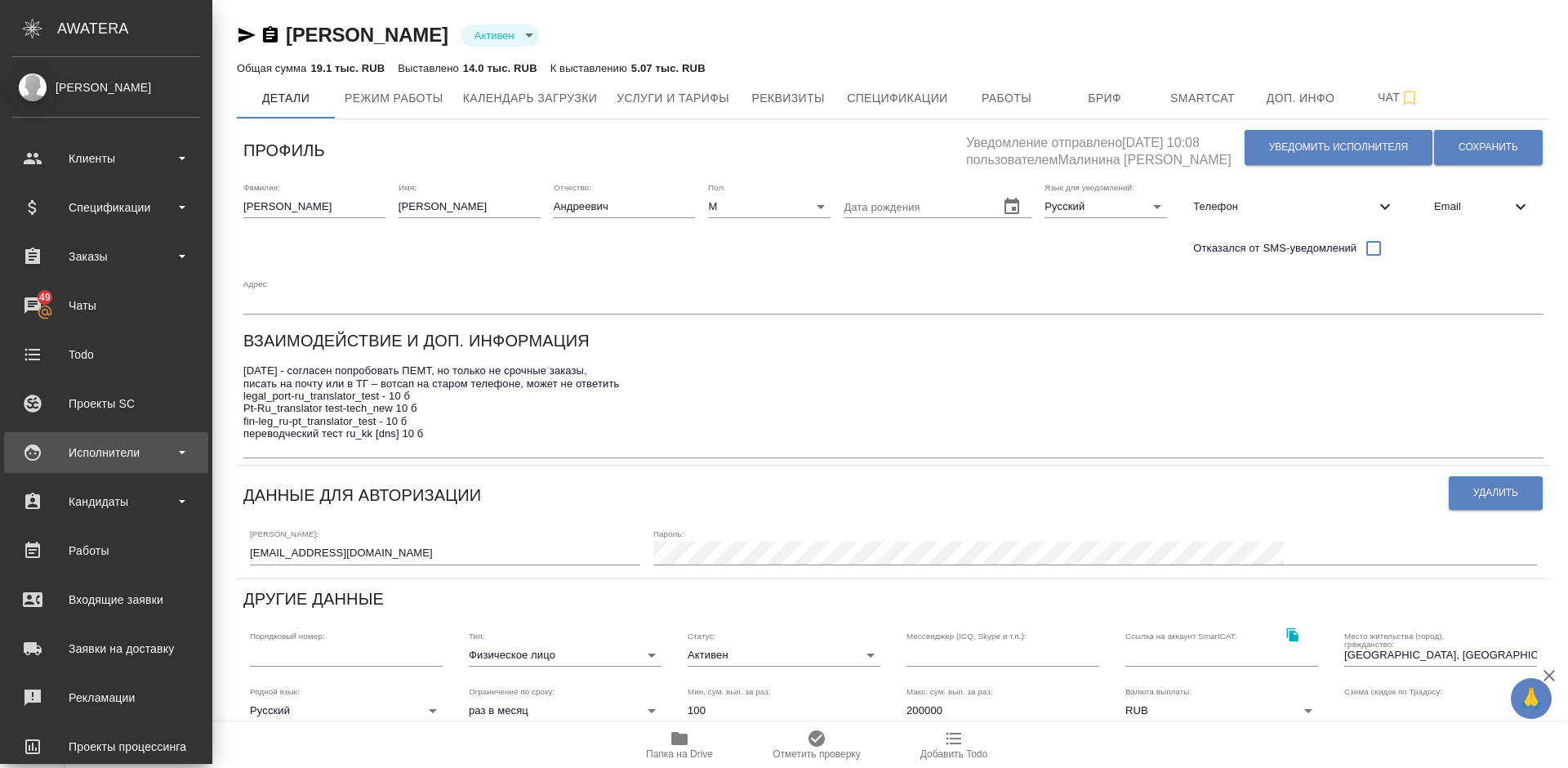
click at [129, 458] on div "Исполнители" at bounding box center [106, 453] width 188 height 24
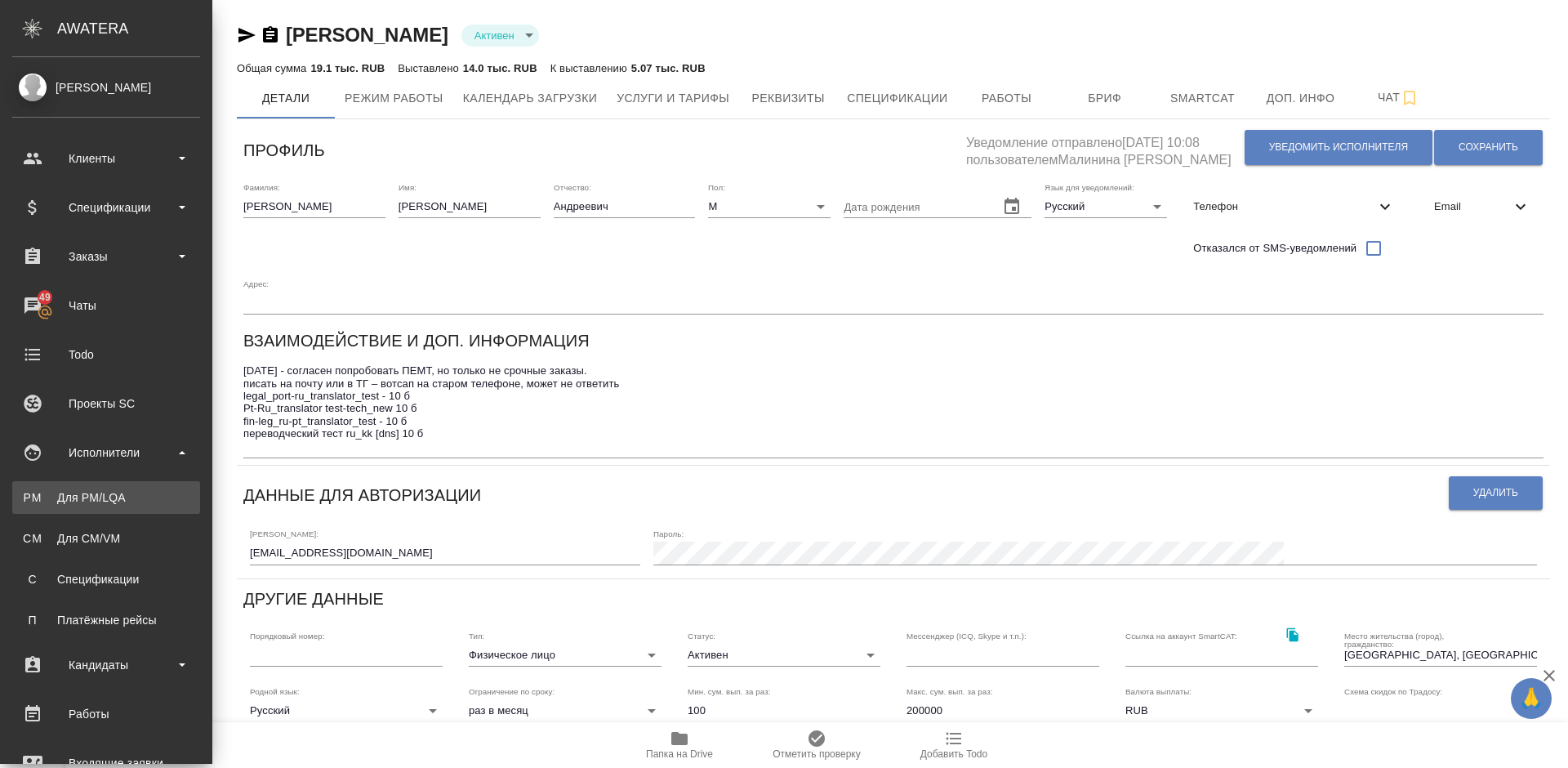
click at [162, 494] on div "Для PM/LQA" at bounding box center [106, 497] width 172 height 16
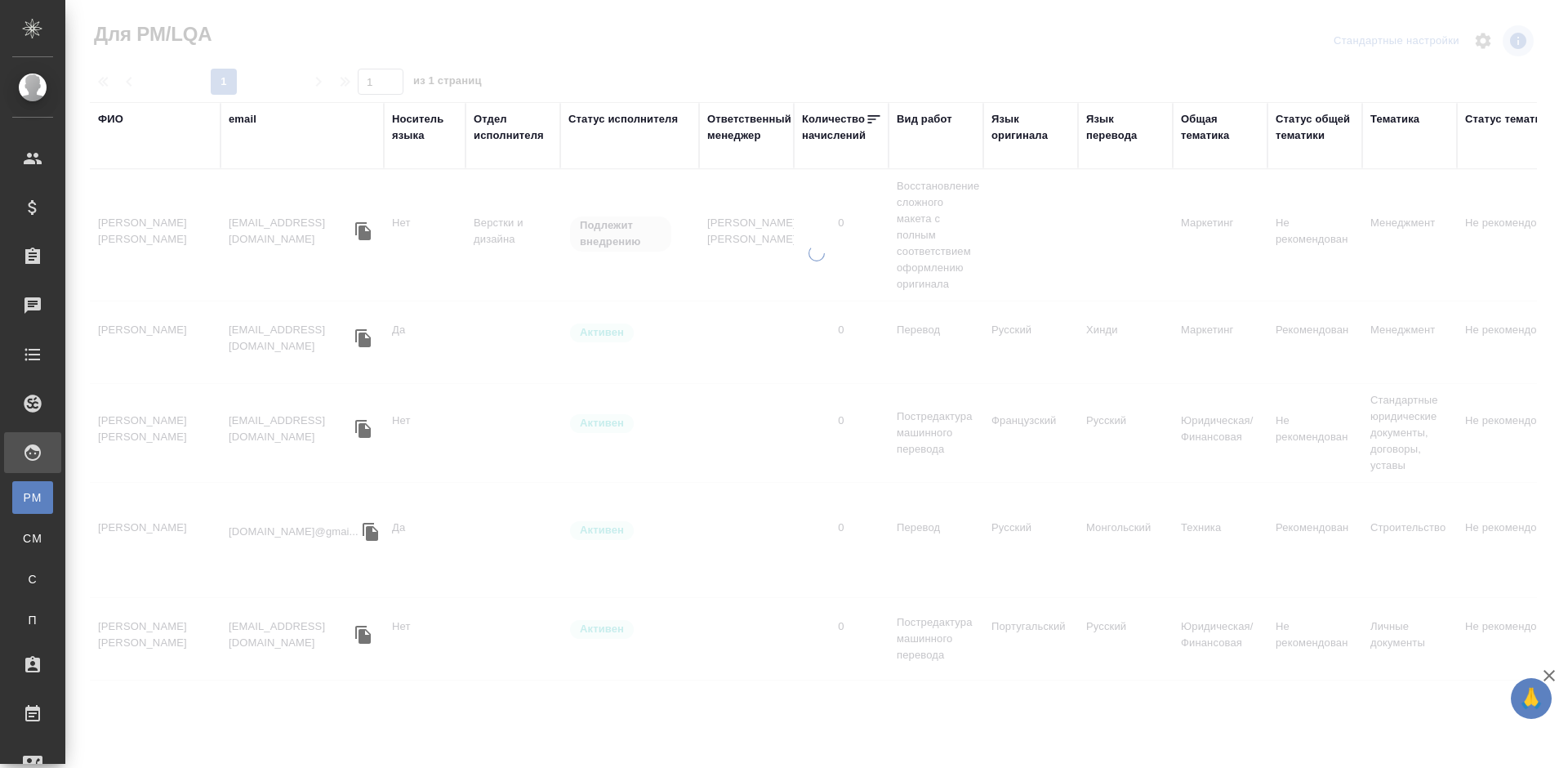
click at [116, 117] on div "ФИО" at bounding box center [110, 119] width 25 height 16
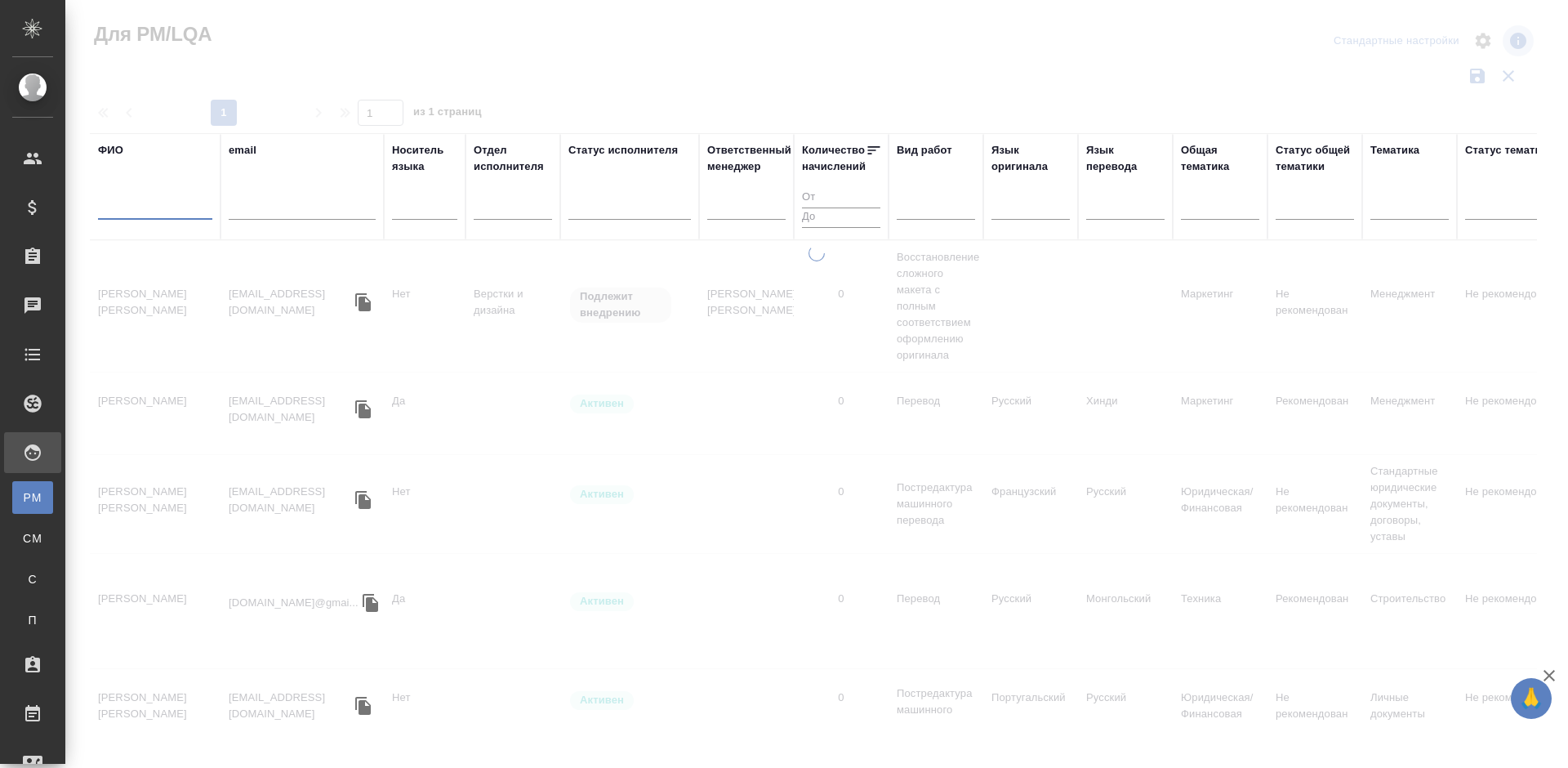
click at [174, 211] on input "text" at bounding box center [155, 210] width 115 height 20
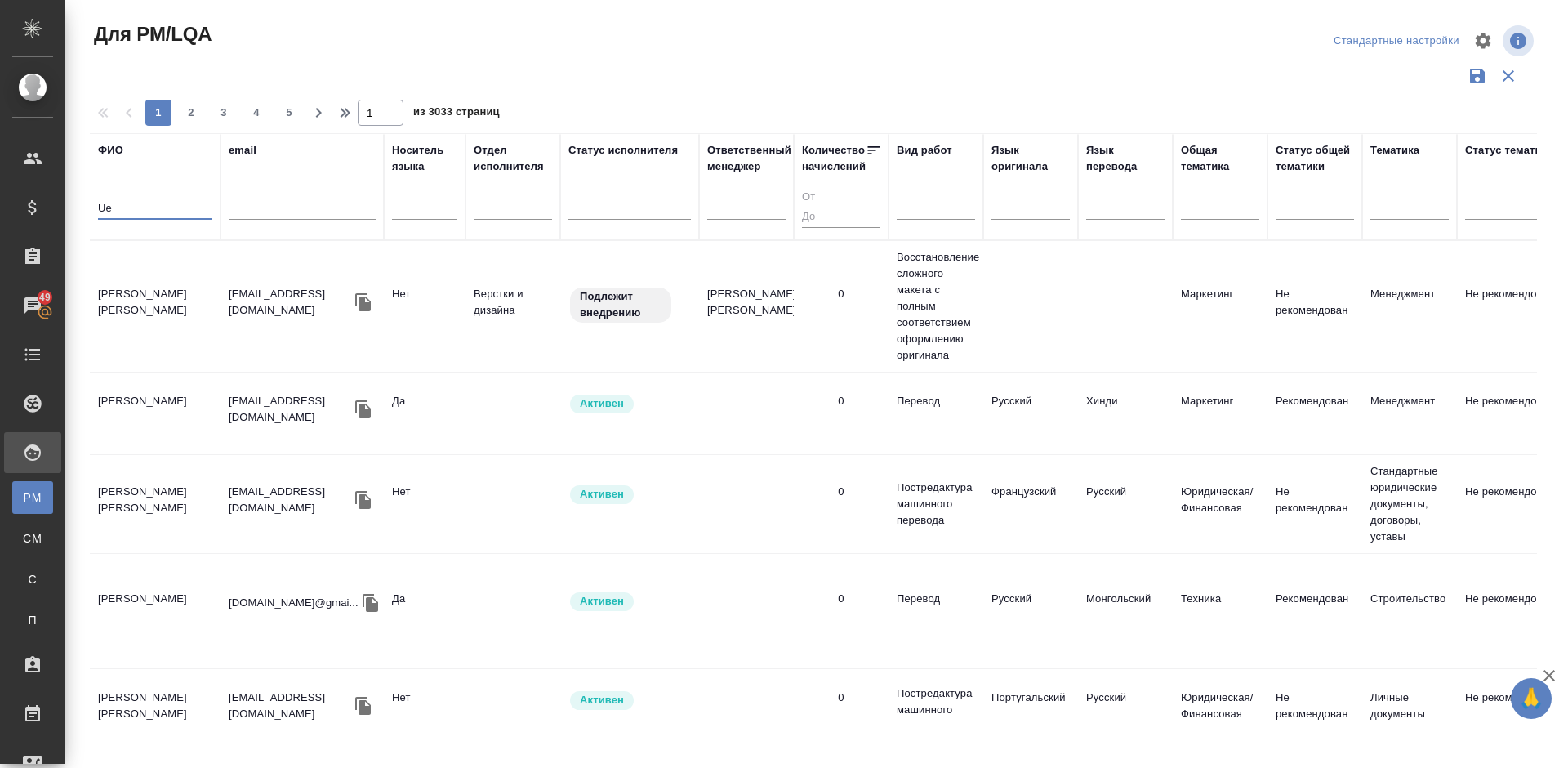
type input "U"
type input "Н"
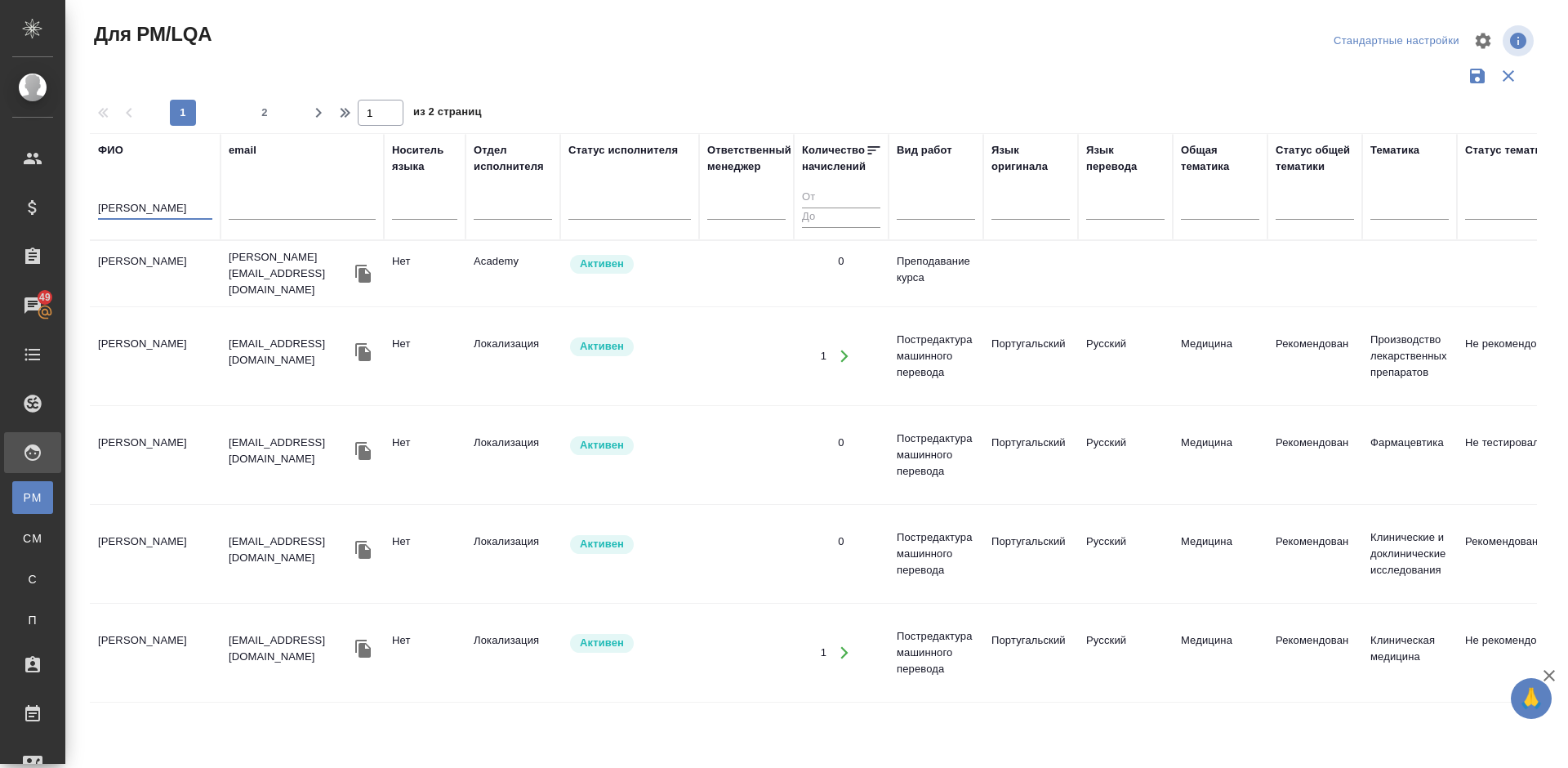
type input "Гусарова"
click at [182, 377] on tr "Гусарова Маргарита Сергеевна margarita_and@mail.ru Нет Локализация Активен 1 По…" at bounding box center [1389, 356] width 2598 height 99
click at [182, 303] on td "Гусарова Маргарита Сергеевна" at bounding box center [155, 274] width 131 height 57
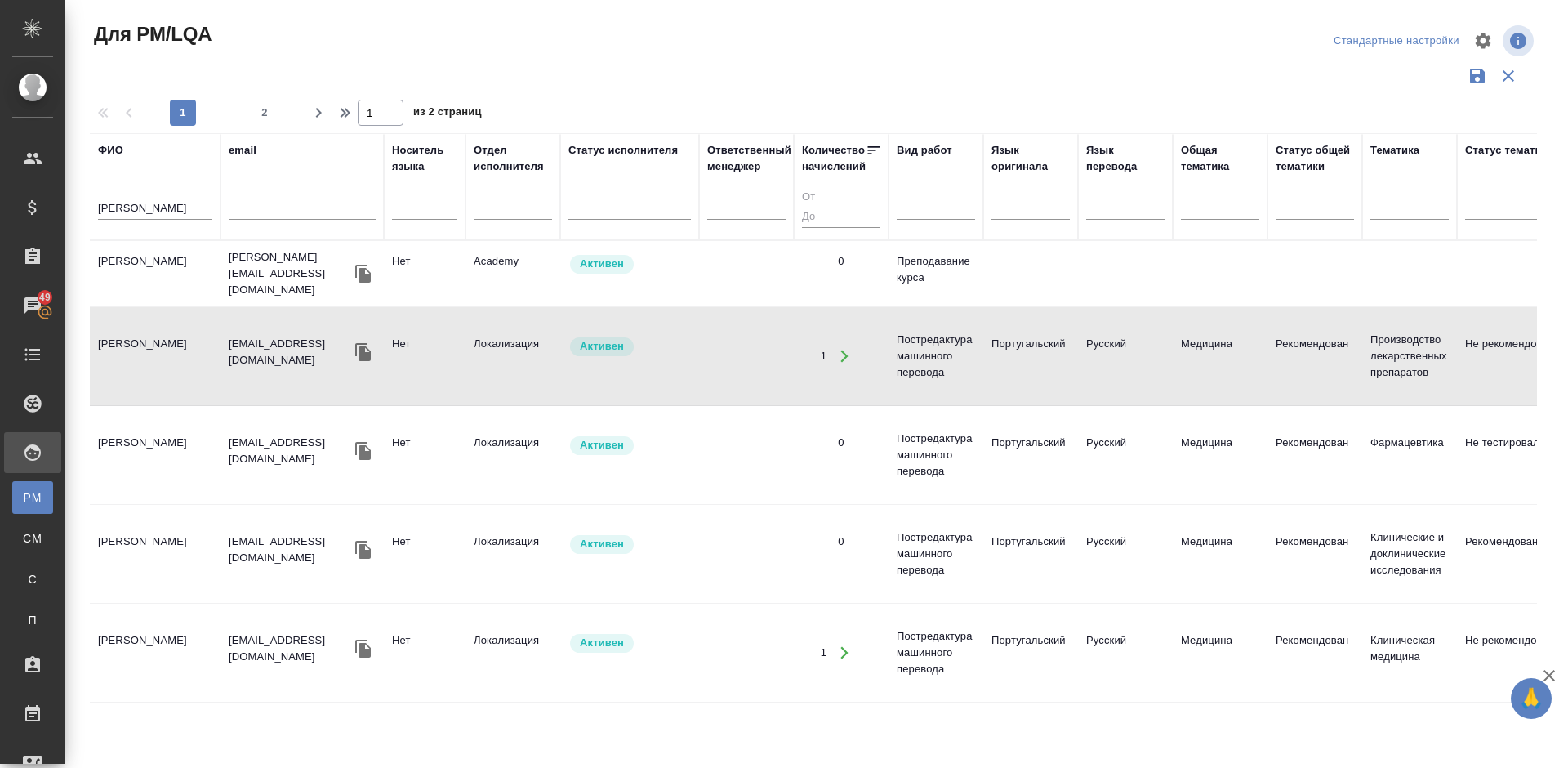
click at [181, 303] on td "Гусарова Маргарита Сергеевна" at bounding box center [155, 274] width 131 height 57
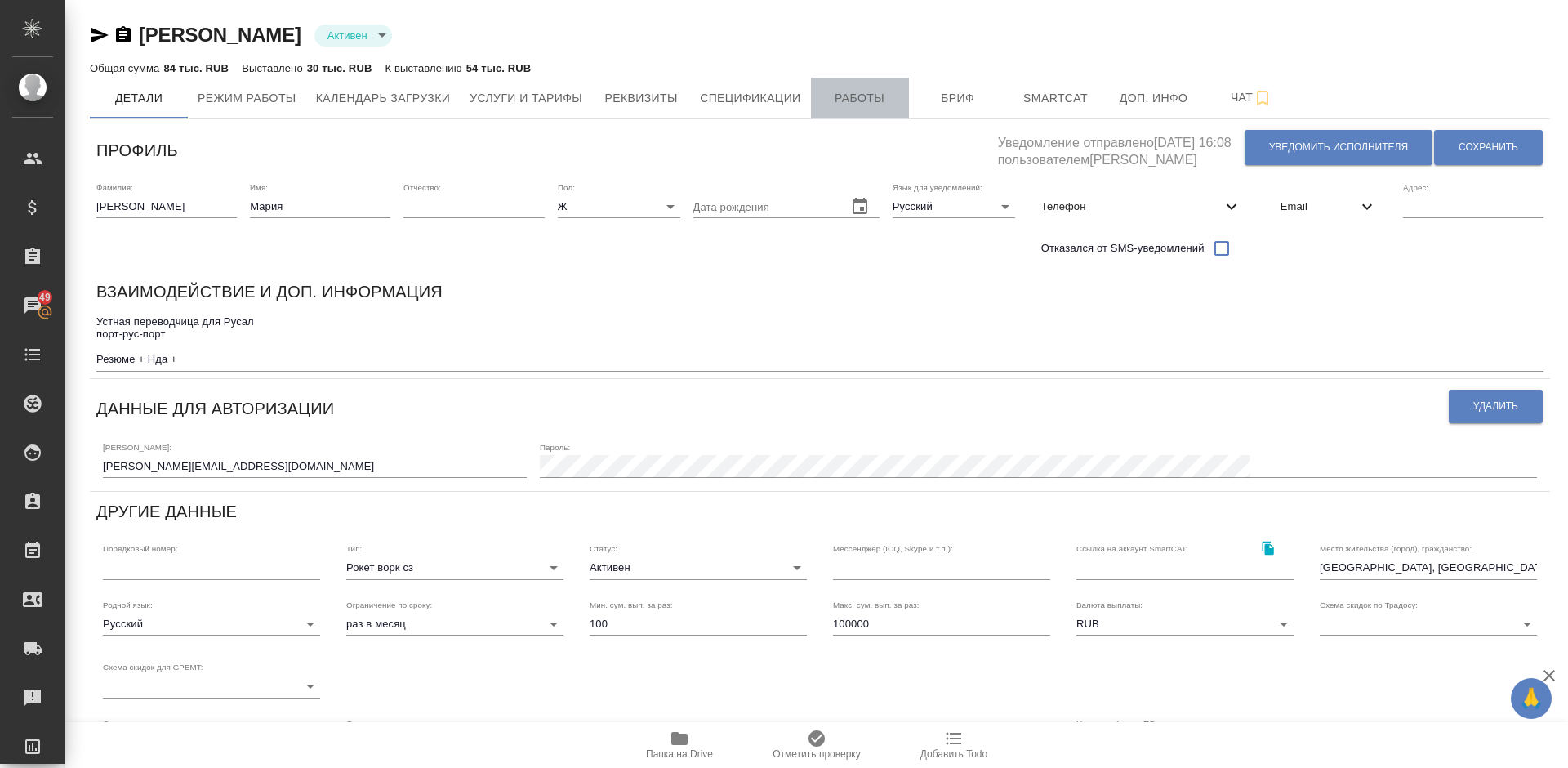
click at [852, 89] on span "Работы" at bounding box center [859, 99] width 78 height 20
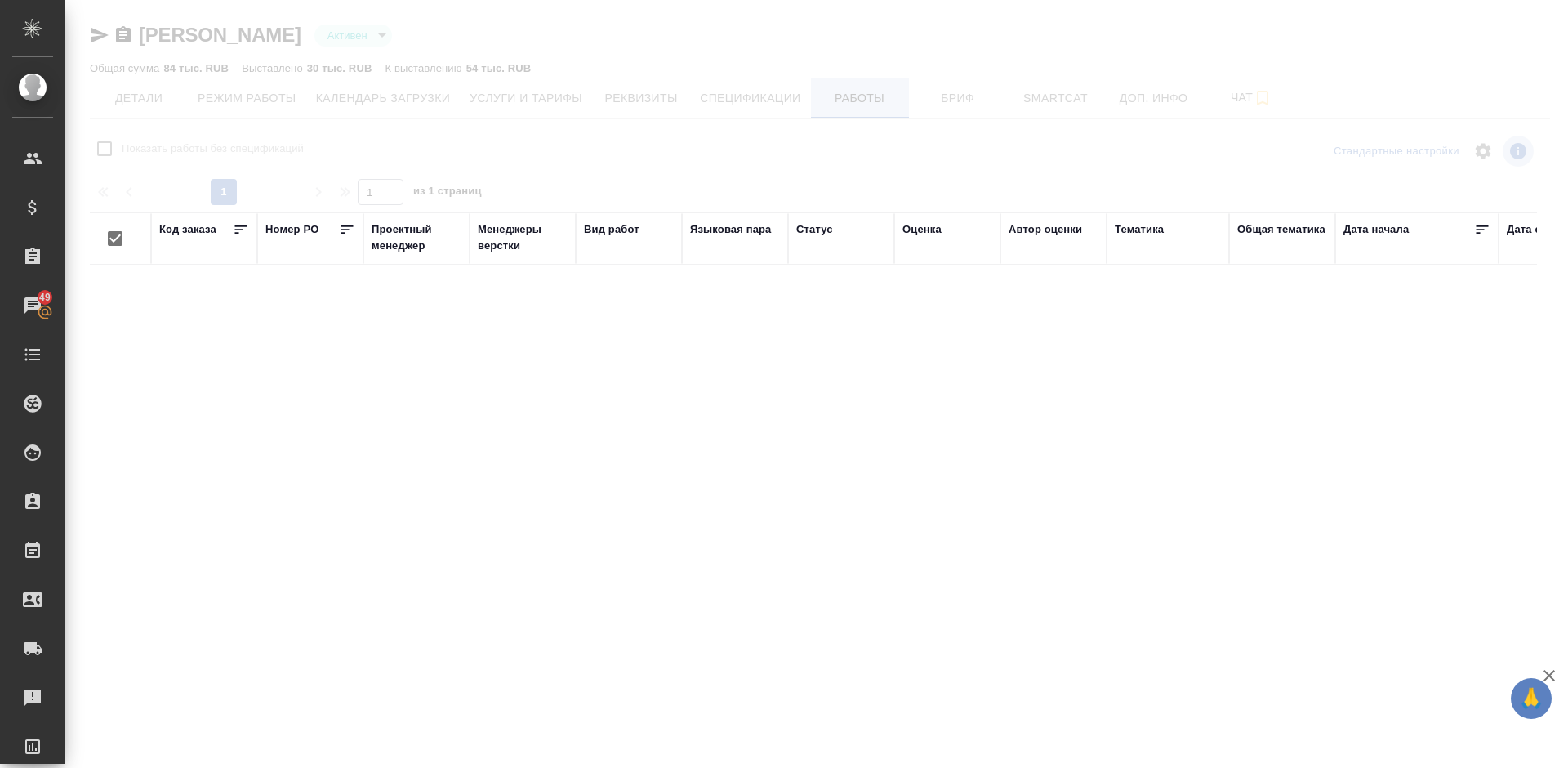
checkbox input "false"
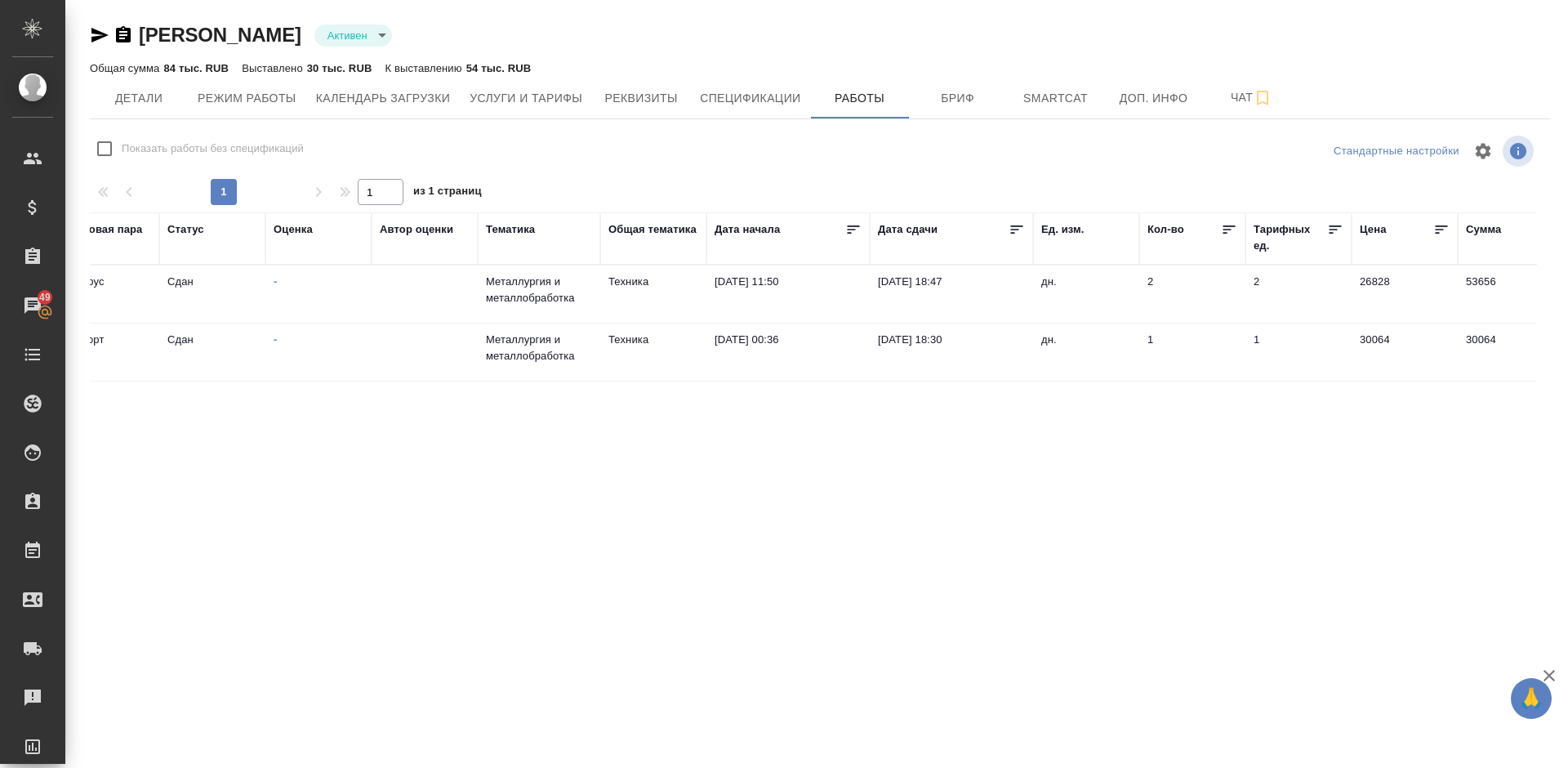
scroll to position [0, 627]
drag, startPoint x: 1212, startPoint y: 625, endPoint x: 1310, endPoint y: 635, distance: 98.5
click at [1310, 635] on div "Код заказа Номер PO Проектный менеджер Менеджеры верстки Вид работ Языковая пар…" at bounding box center [814, 425] width 1448 height 425
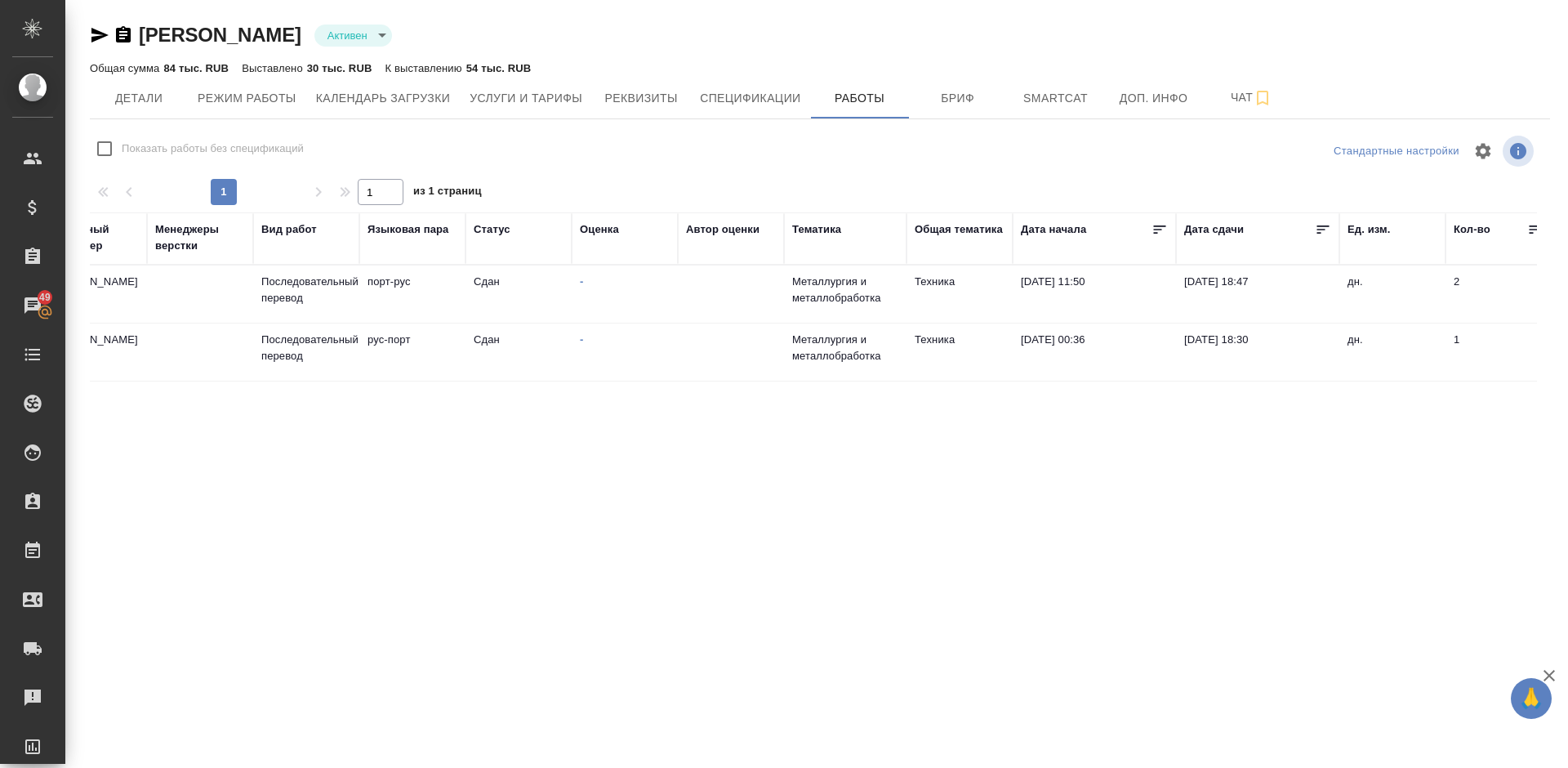
scroll to position [0, 0]
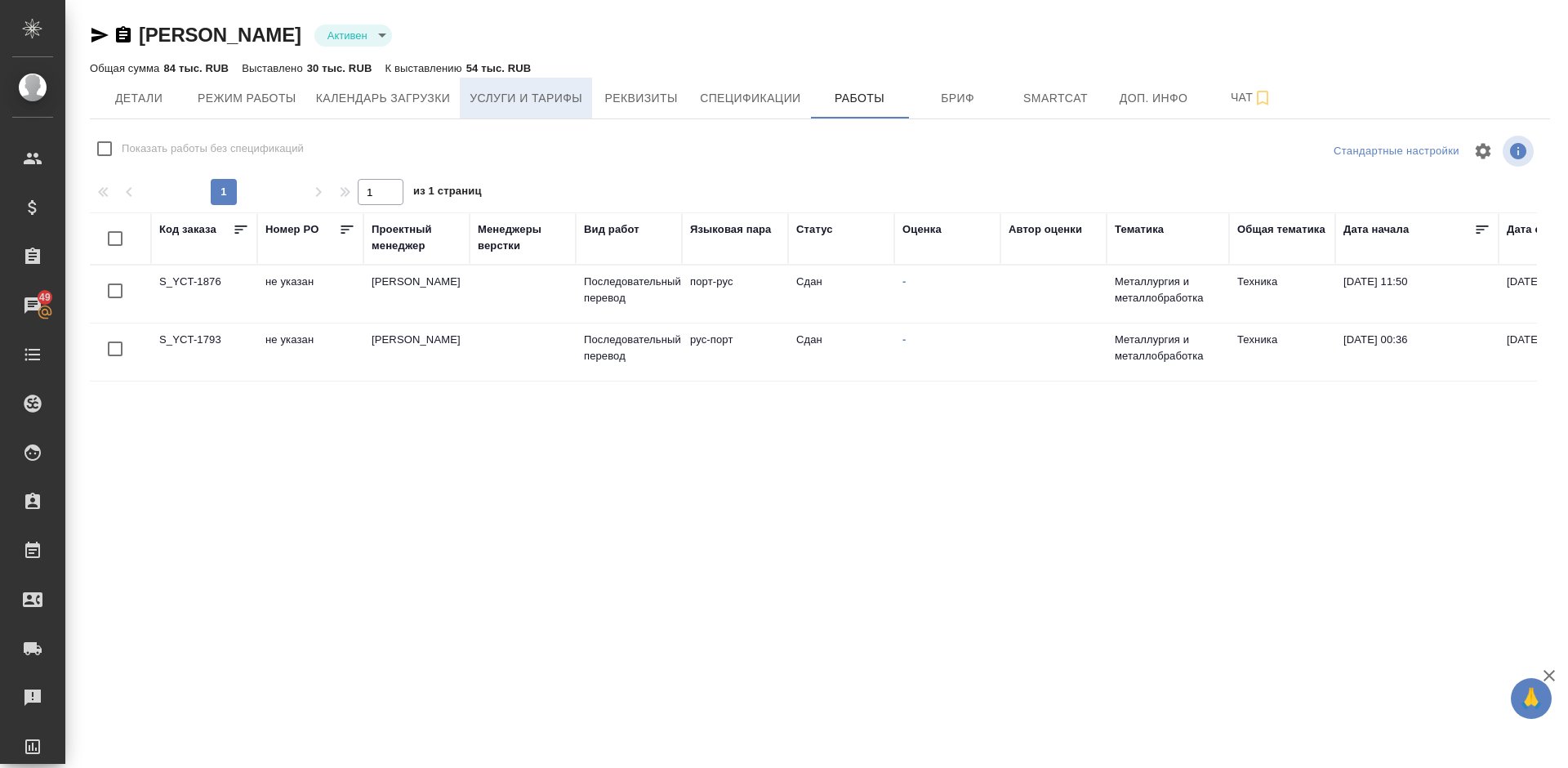
click at [530, 99] on span "Услуги и тарифы" at bounding box center [526, 99] width 113 height 20
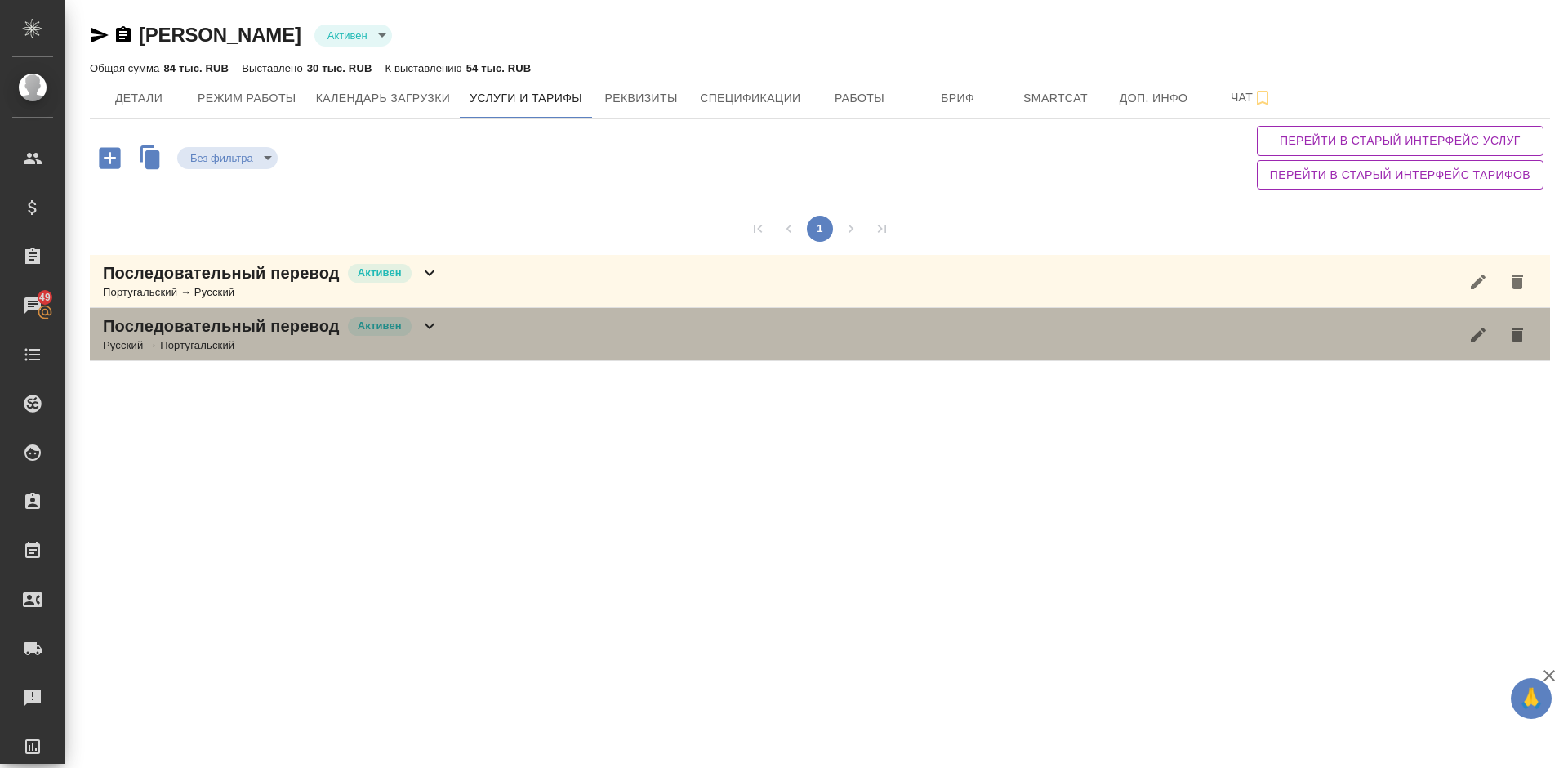
click at [572, 326] on div "Последовательный перевод Активен Русский → Португальский" at bounding box center [820, 334] width 1460 height 53
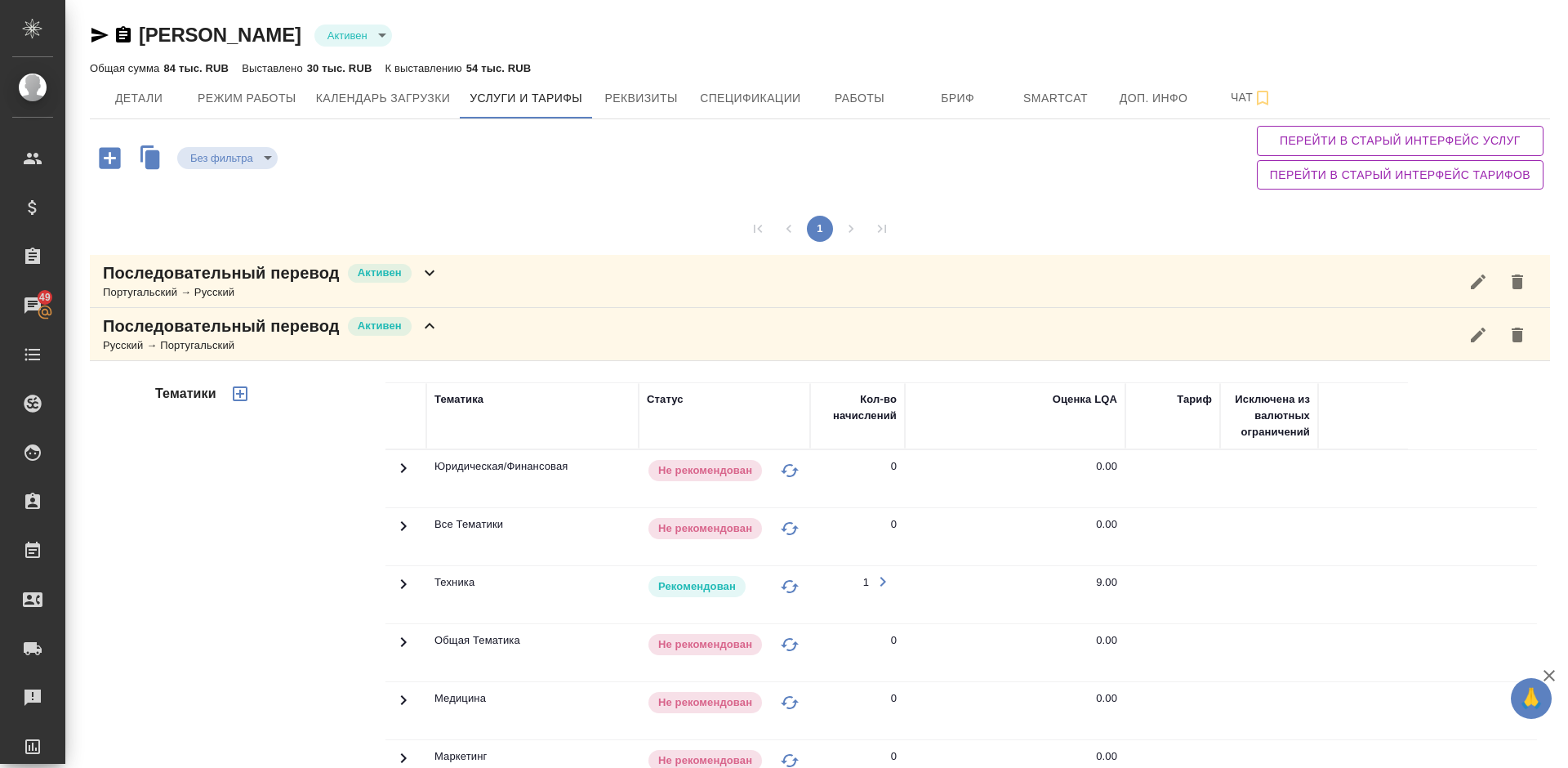
click at [224, 529] on div "Тематики" at bounding box center [268, 644] width 233 height 547
click at [413, 333] on div "Активен" at bounding box center [379, 326] width 67 height 22
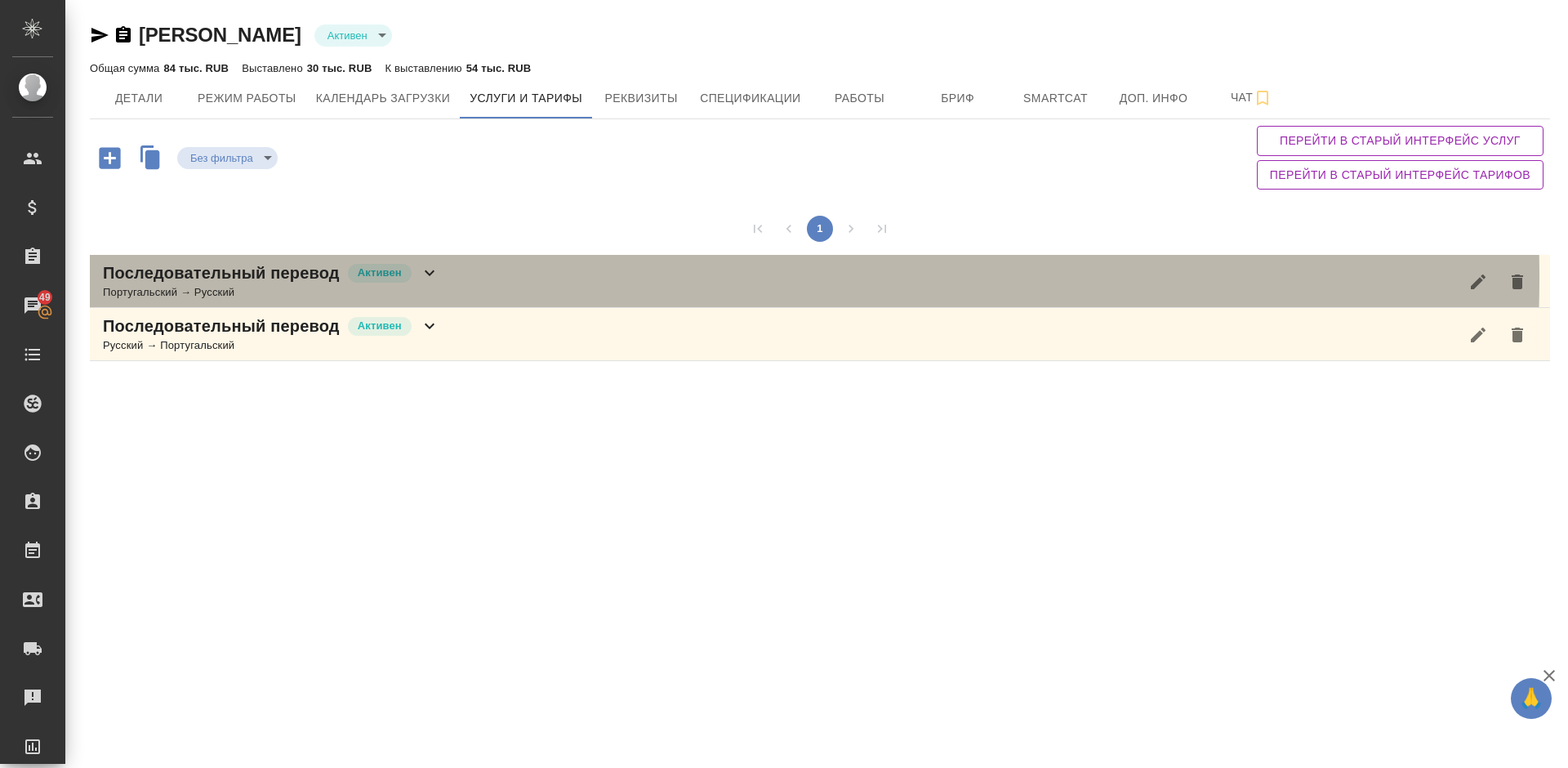
click at [462, 278] on div "Последовательный перевод Активен Португальский → Русский" at bounding box center [820, 281] width 1460 height 53
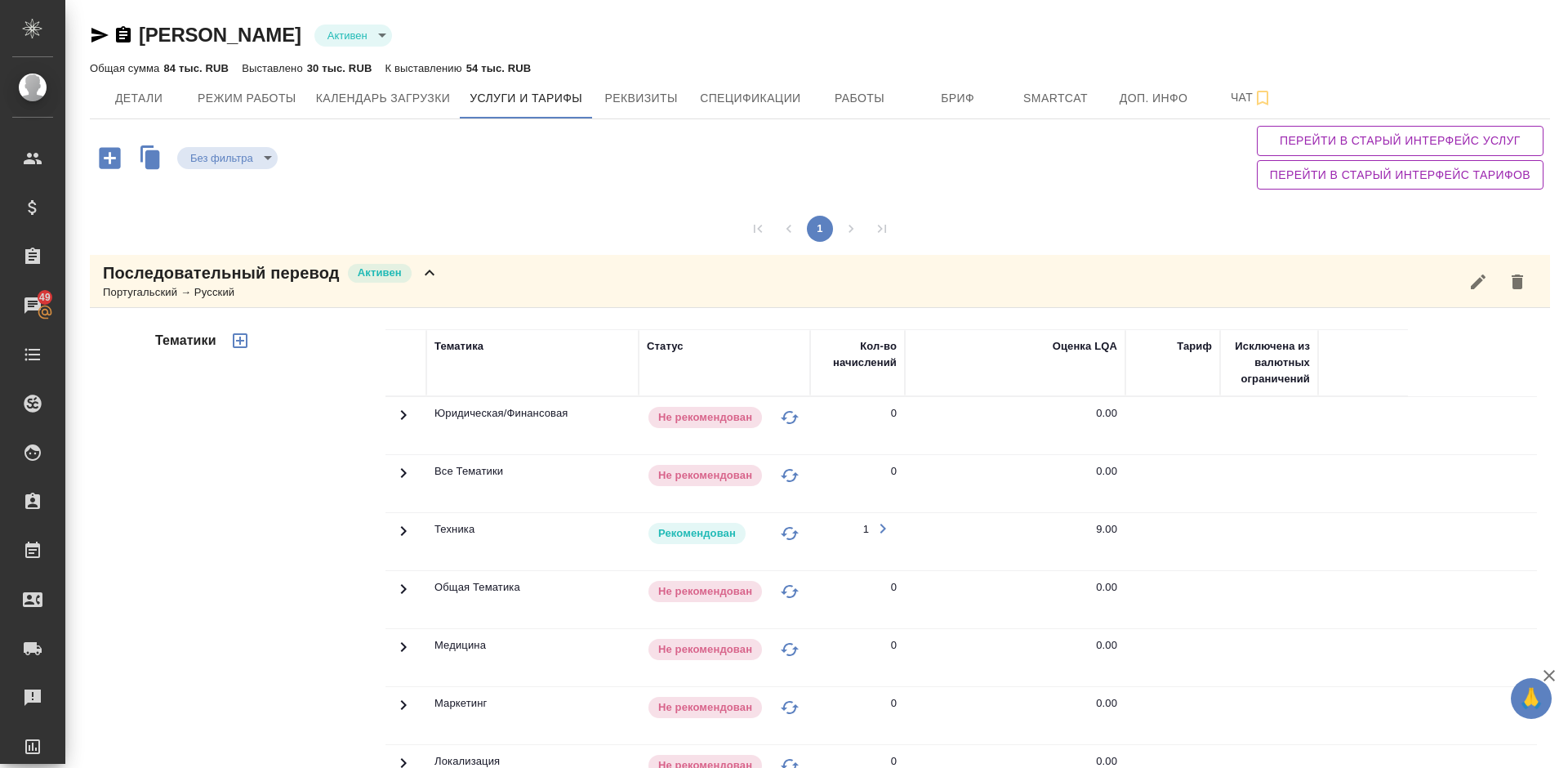
click at [427, 302] on div "Последовательный перевод Активен Португальский → Русский" at bounding box center [820, 281] width 1460 height 53
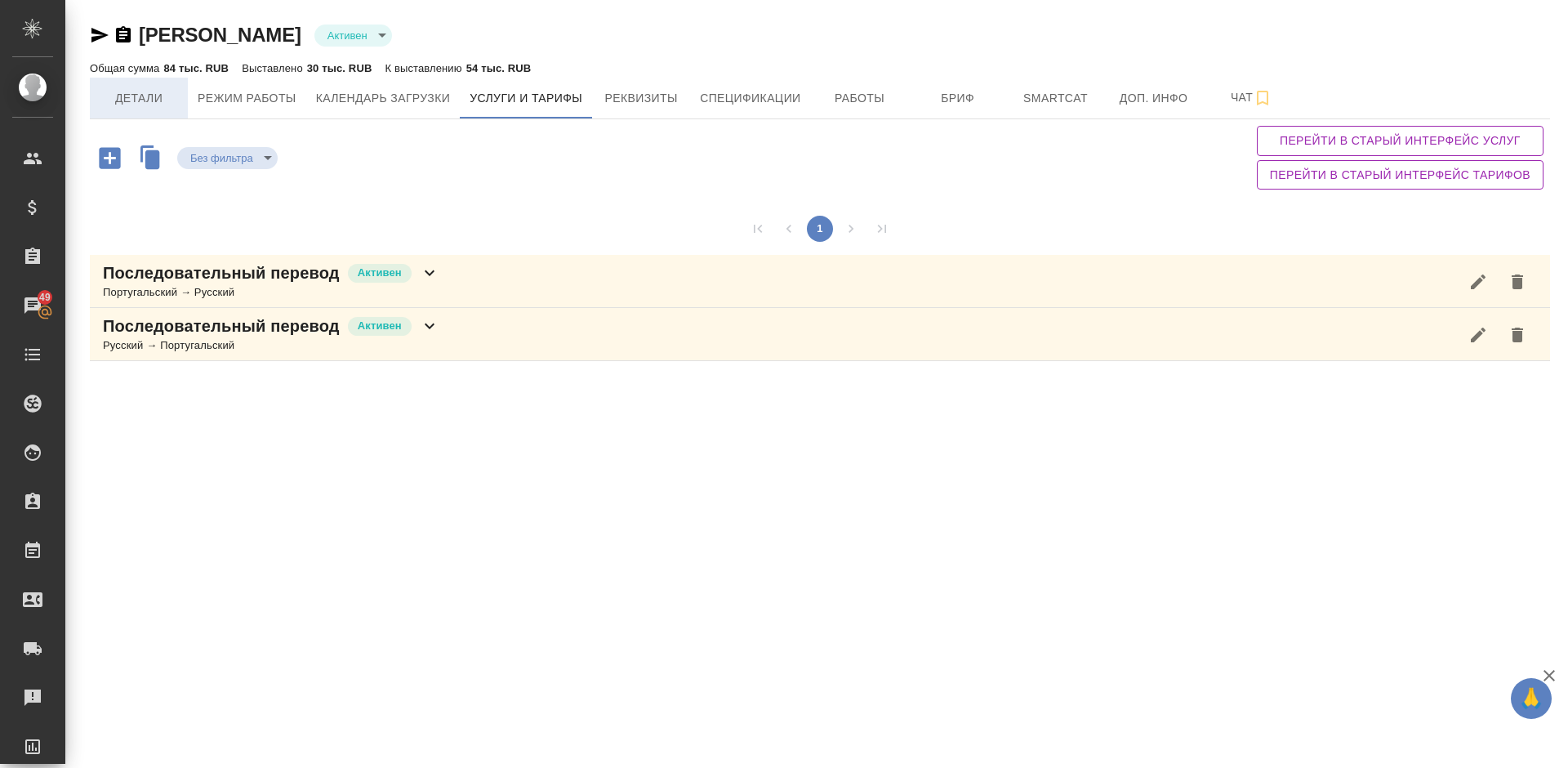
click at [150, 100] on span "Детали" at bounding box center [138, 99] width 78 height 20
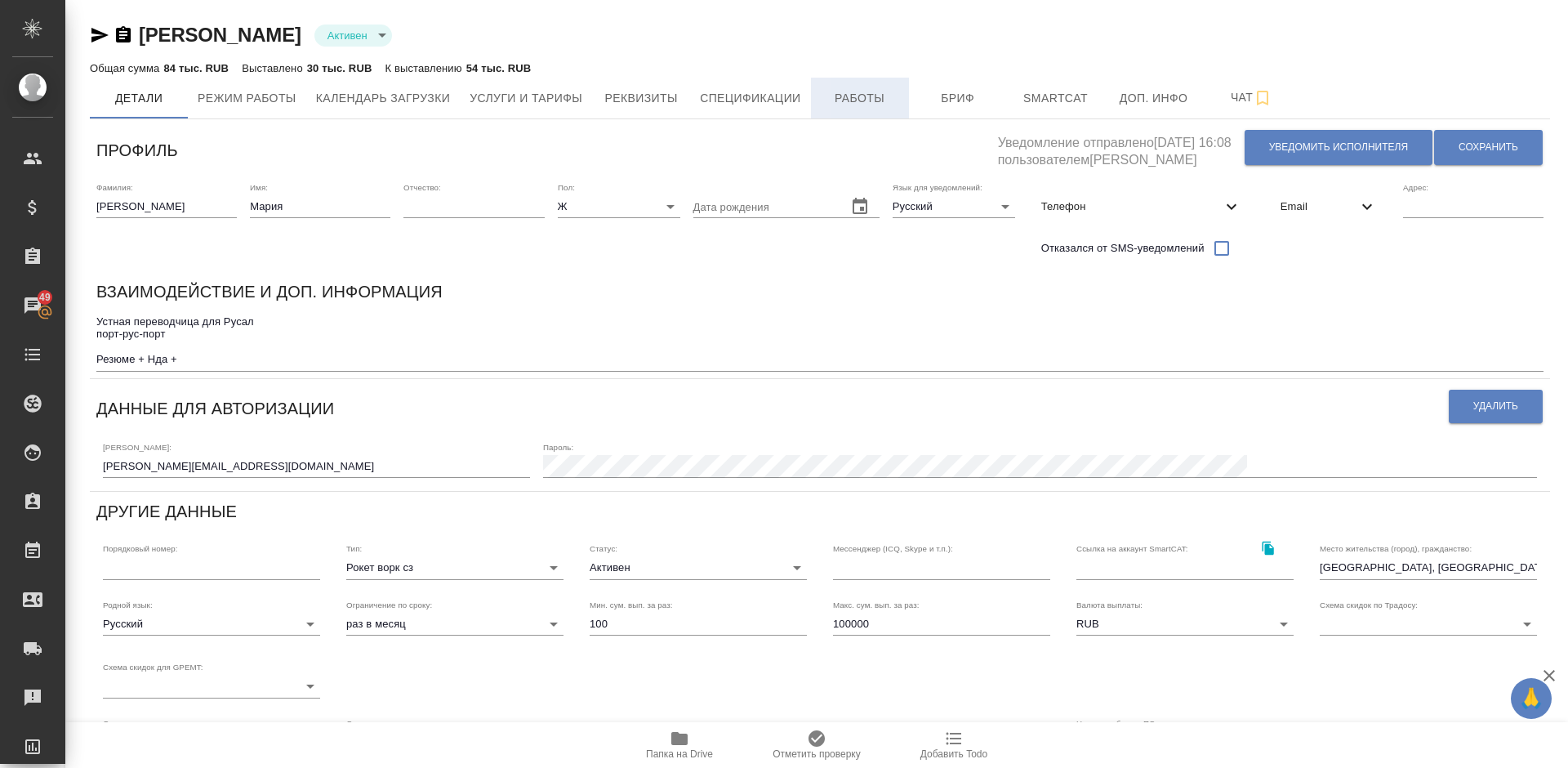
click at [877, 94] on span "Работы" at bounding box center [859, 99] width 78 height 20
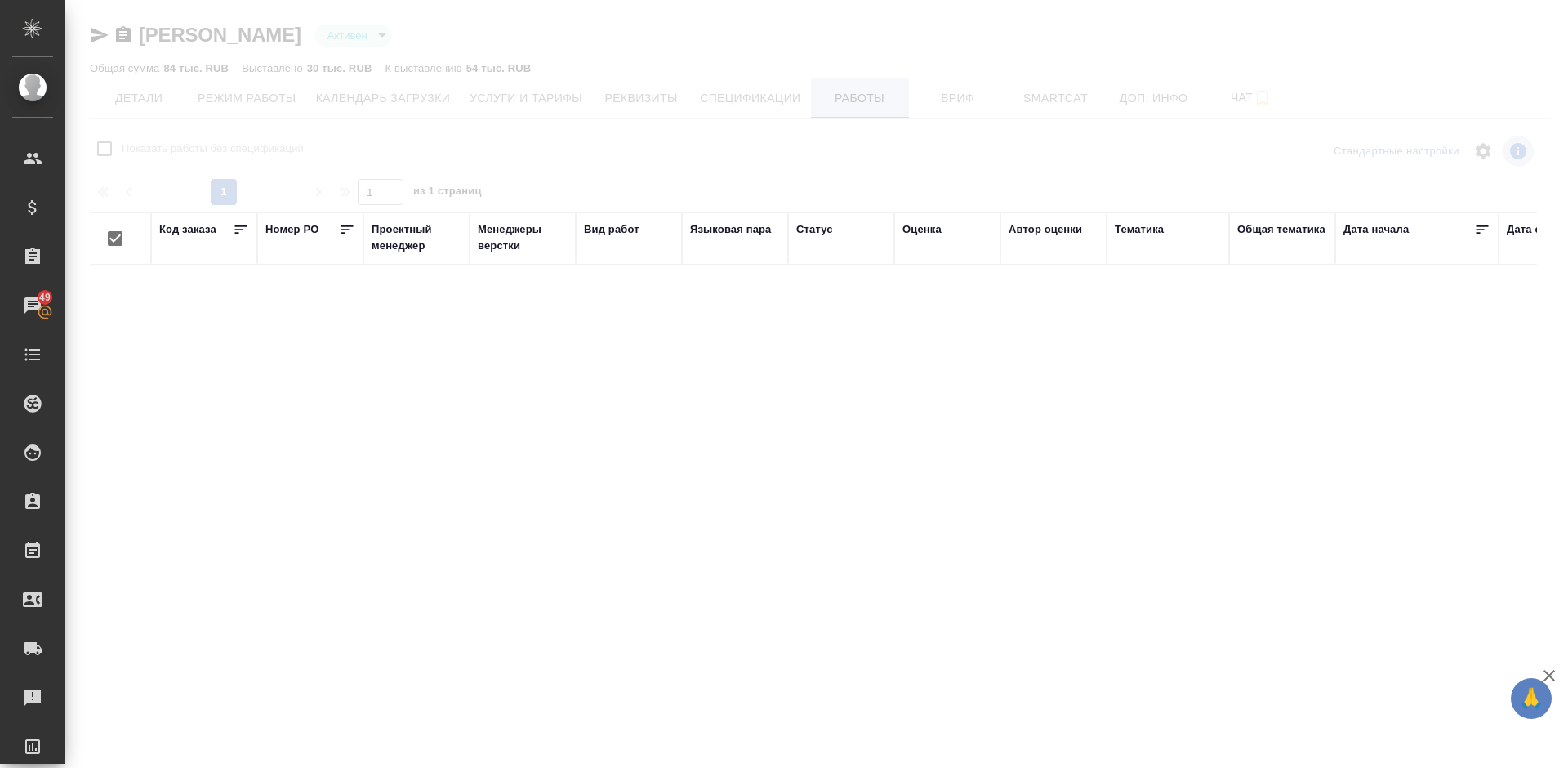
checkbox input "false"
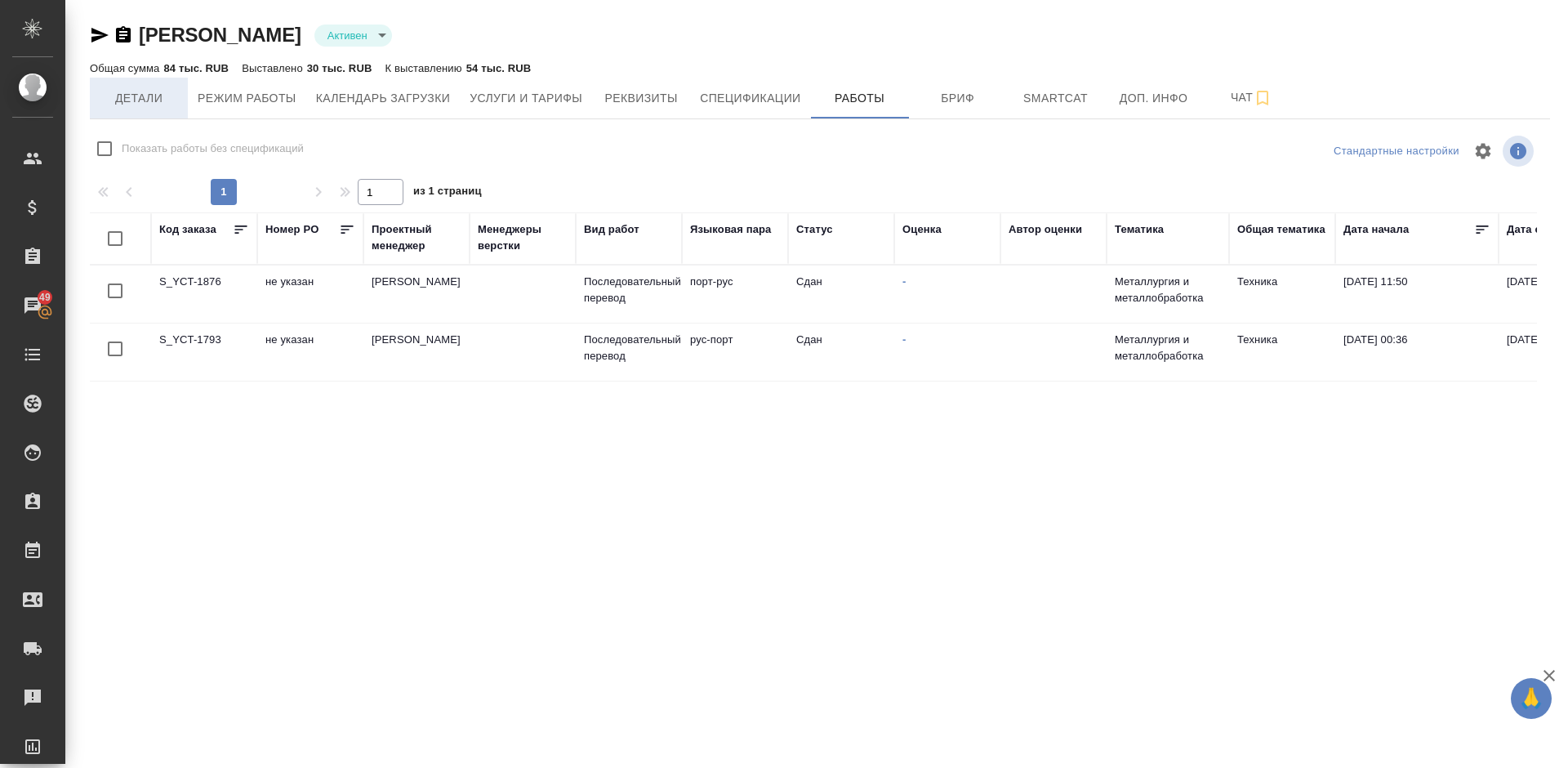
click at [131, 95] on span "Детали" at bounding box center [138, 99] width 78 height 20
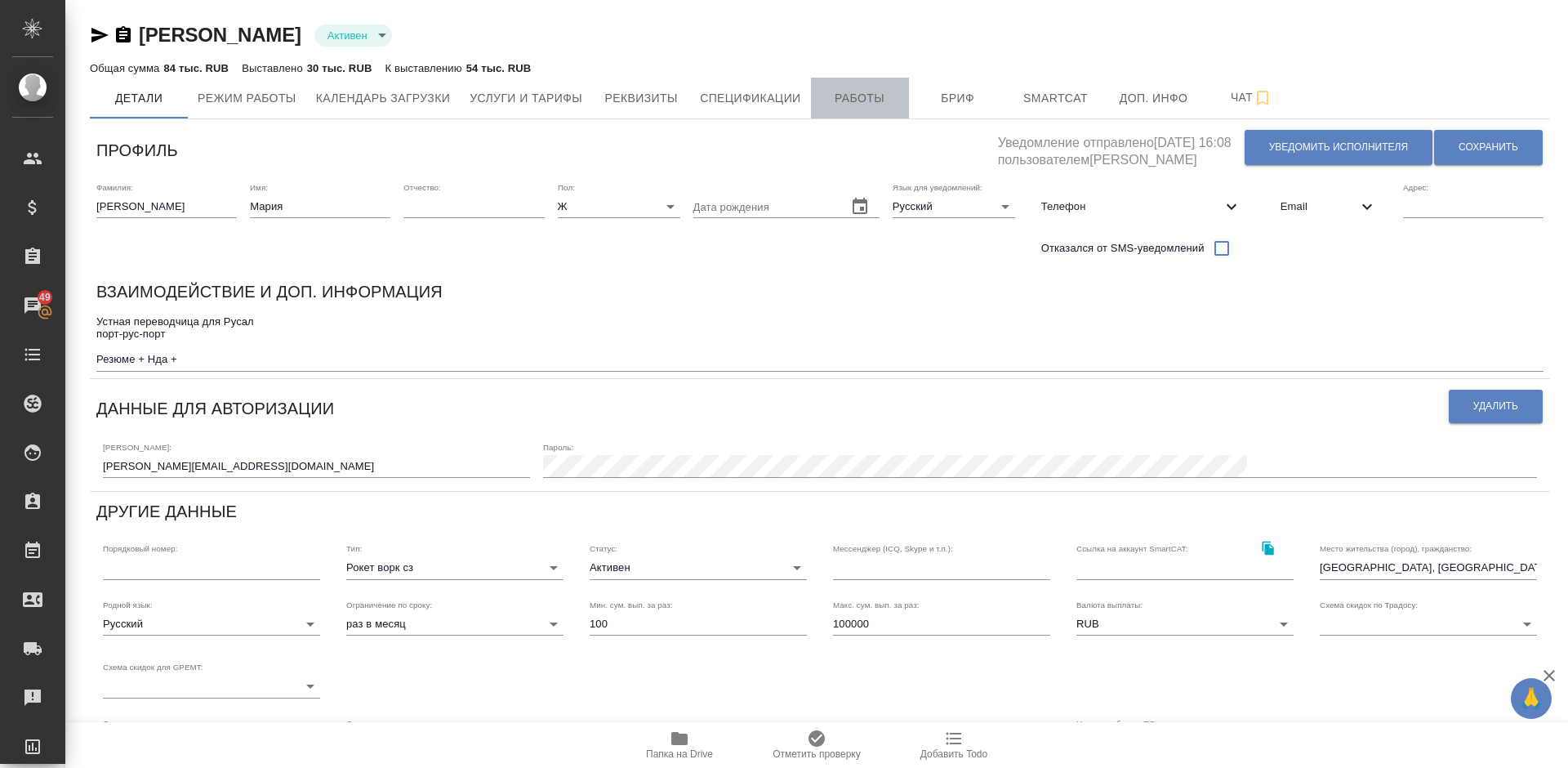
click at [863, 97] on span "Работы" at bounding box center [859, 99] width 78 height 20
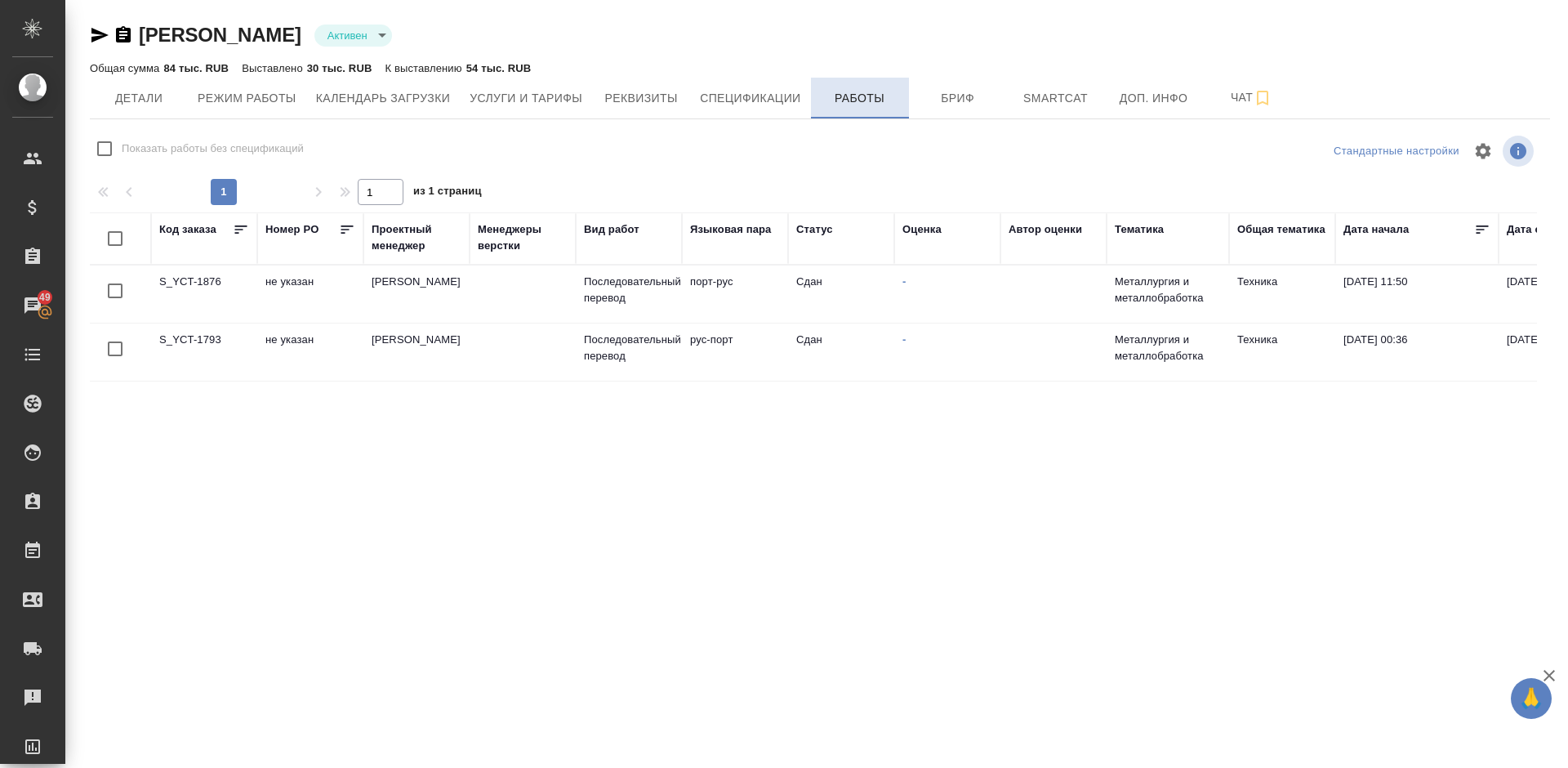
checkbox input "false"
click at [142, 100] on span "Детали" at bounding box center [138, 99] width 78 height 20
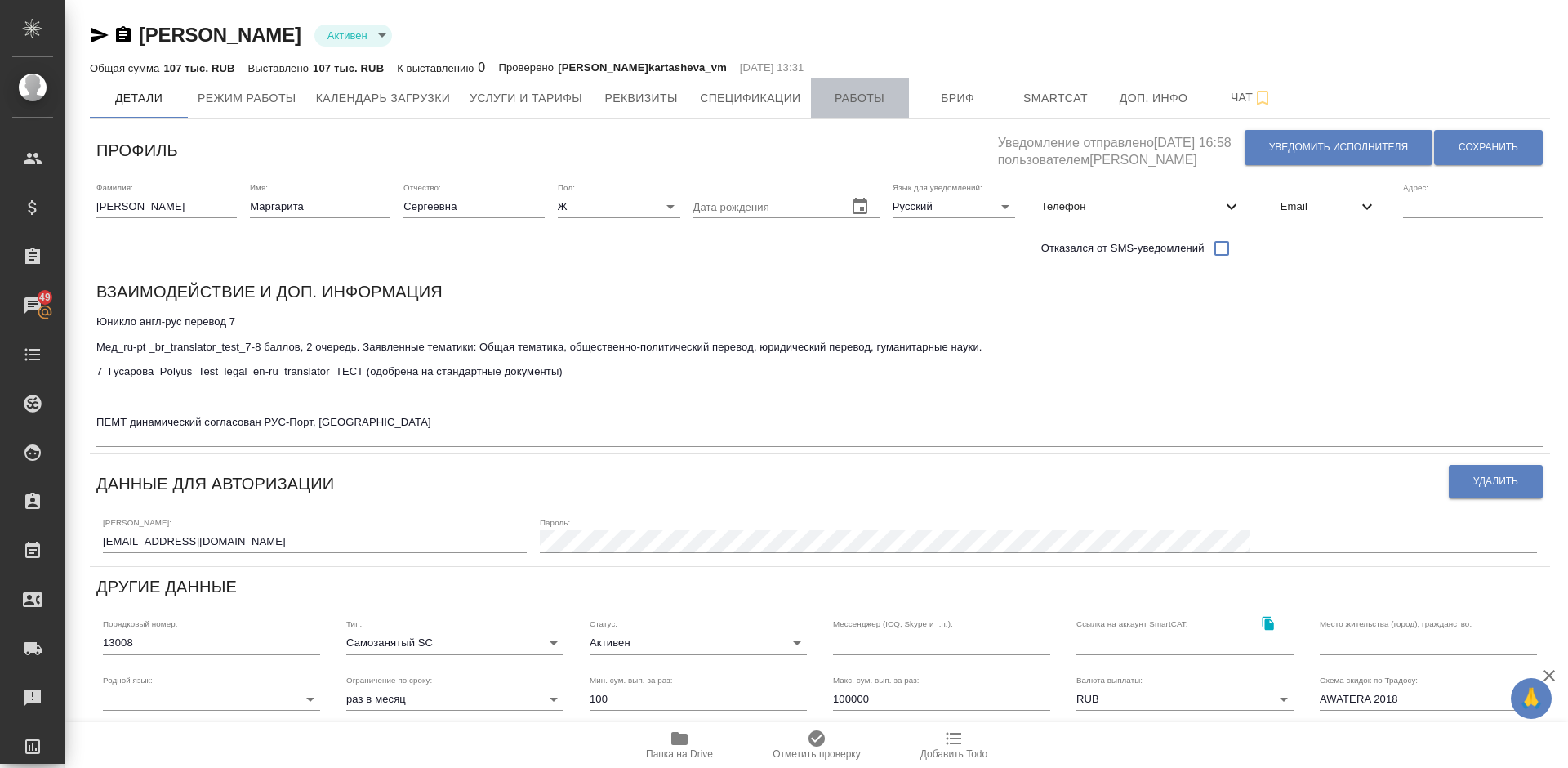
click at [875, 101] on span "Работы" at bounding box center [859, 99] width 78 height 20
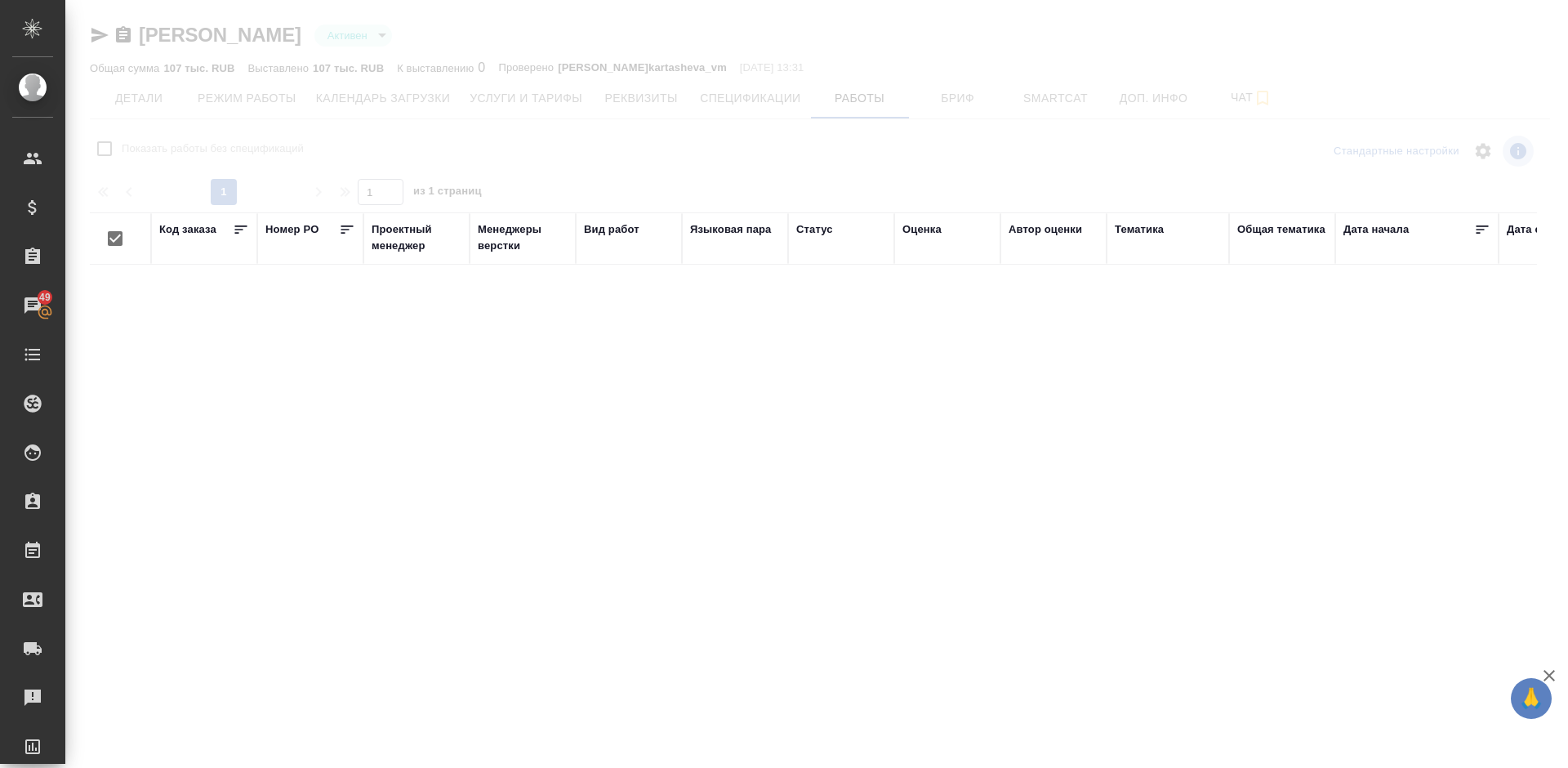
checkbox input "false"
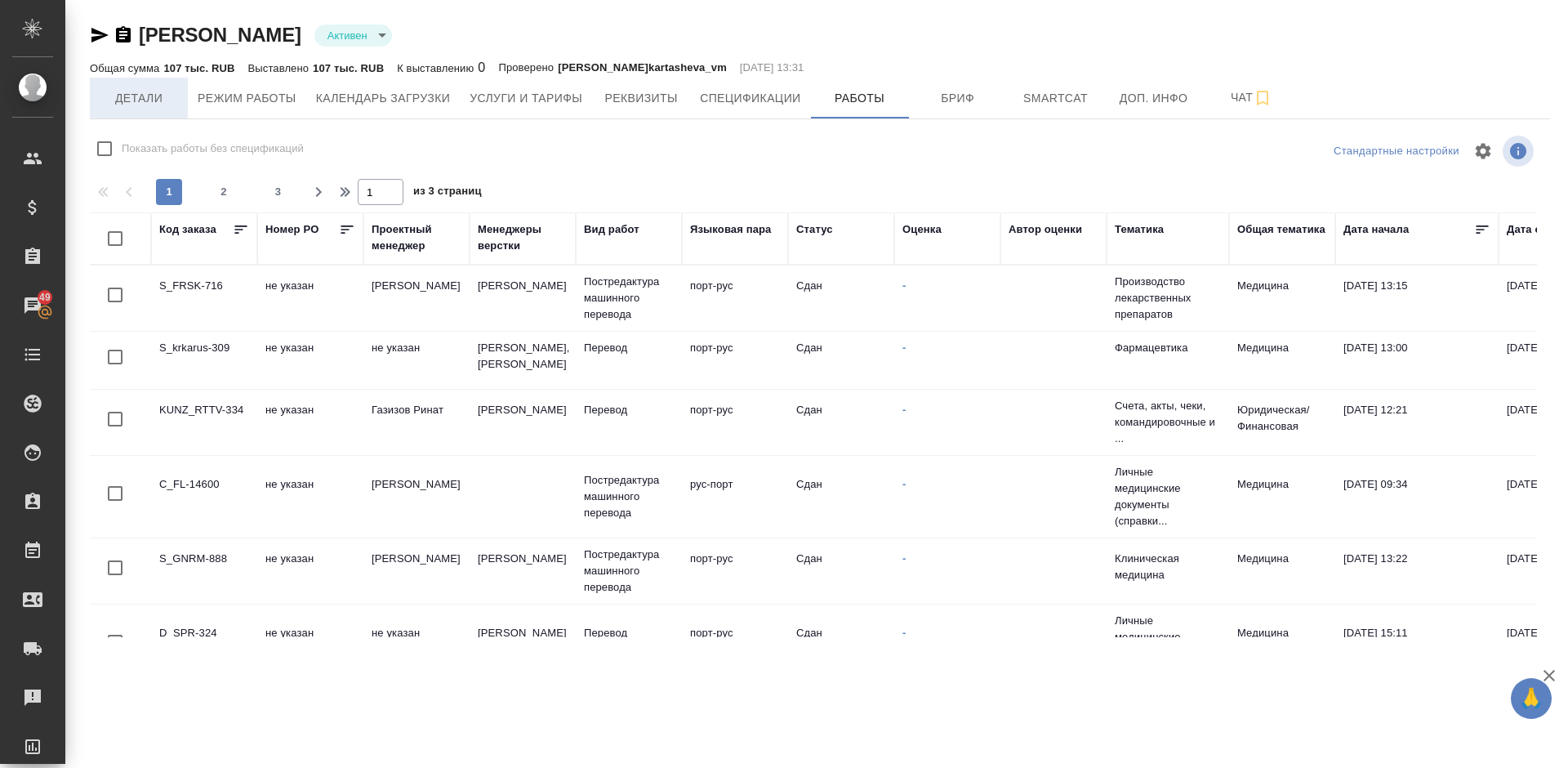
click at [152, 94] on span "Детали" at bounding box center [138, 99] width 78 height 20
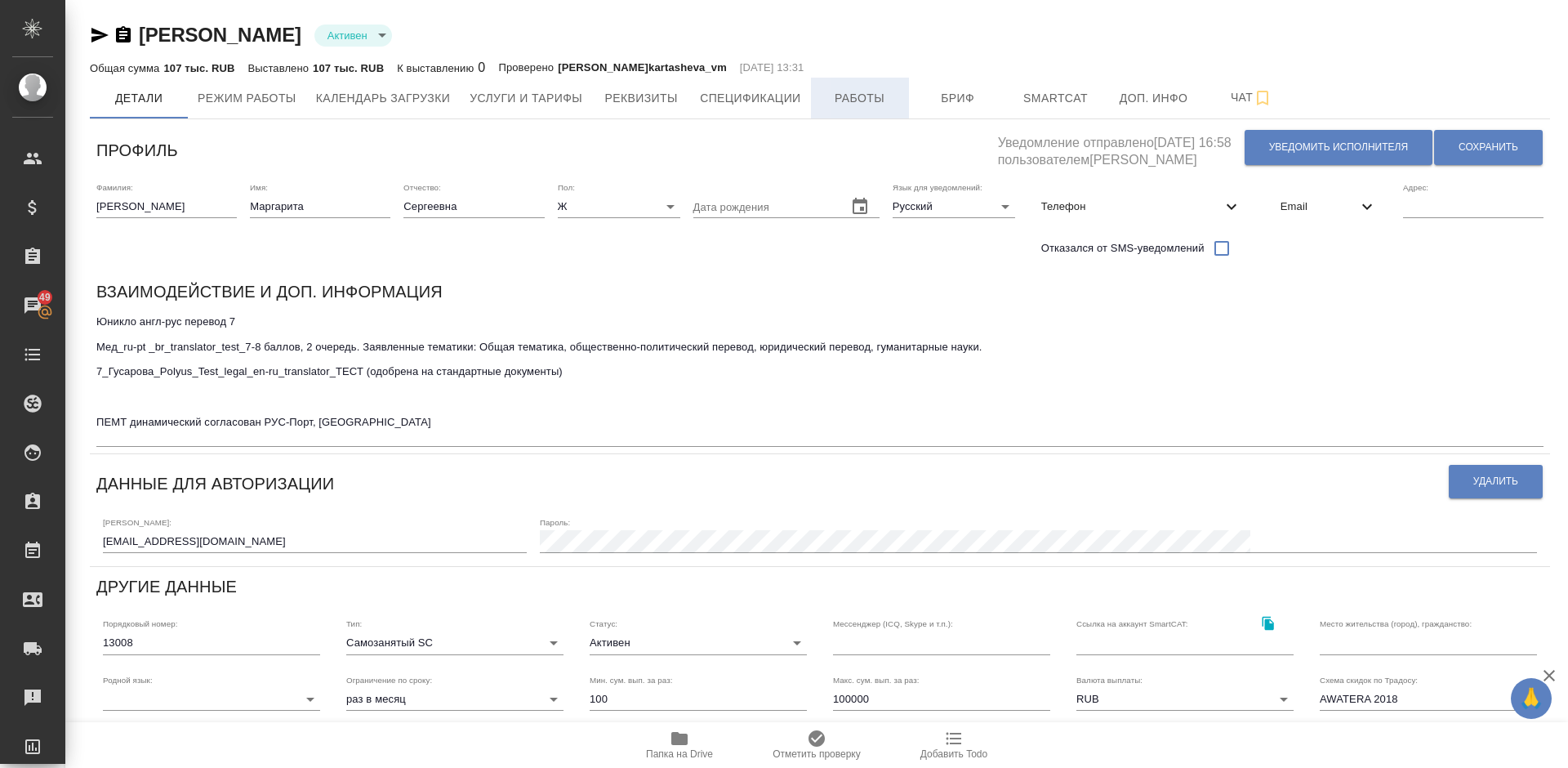
click at [870, 97] on span "Работы" at bounding box center [859, 99] width 78 height 20
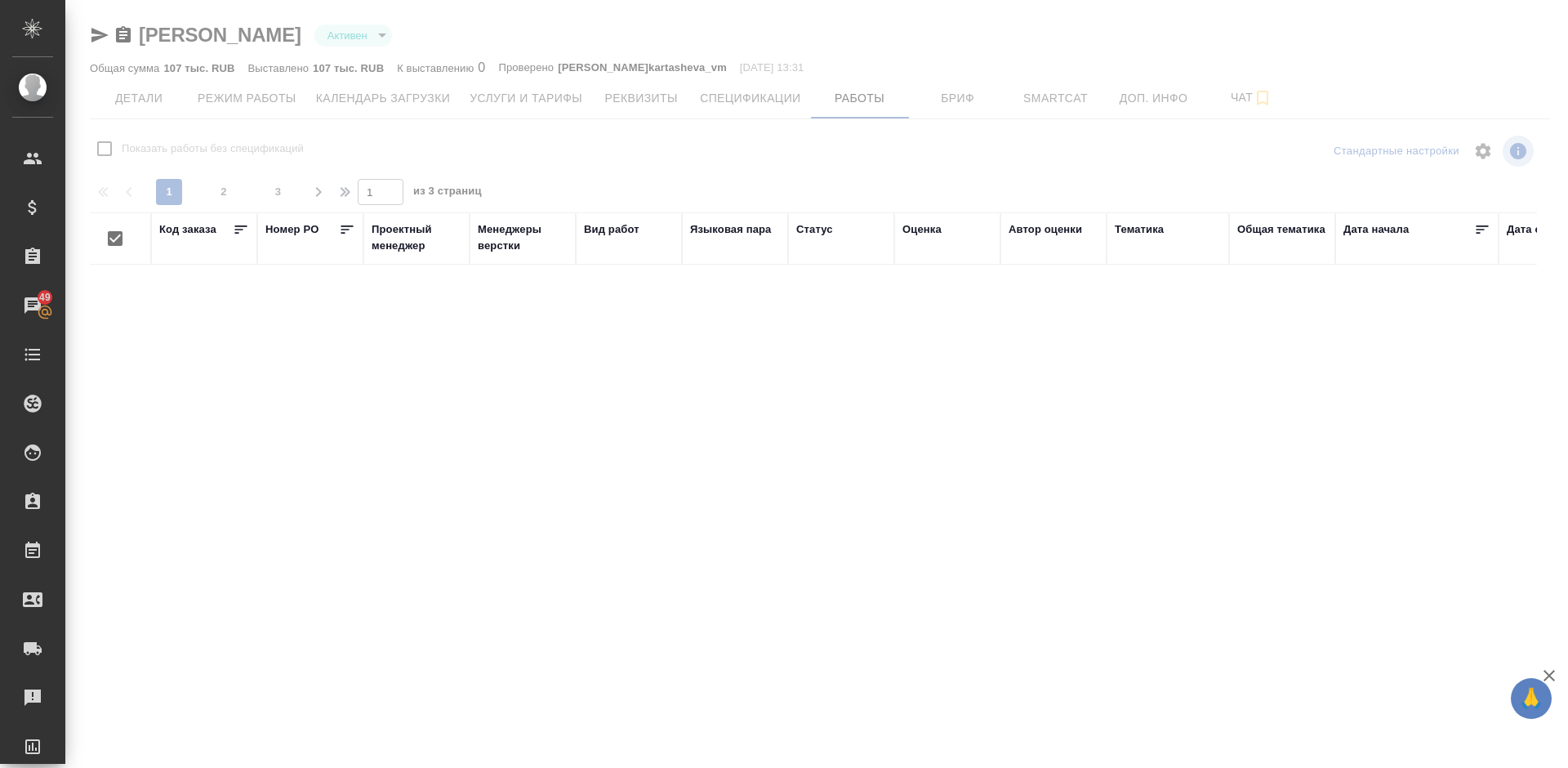
checkbox input "false"
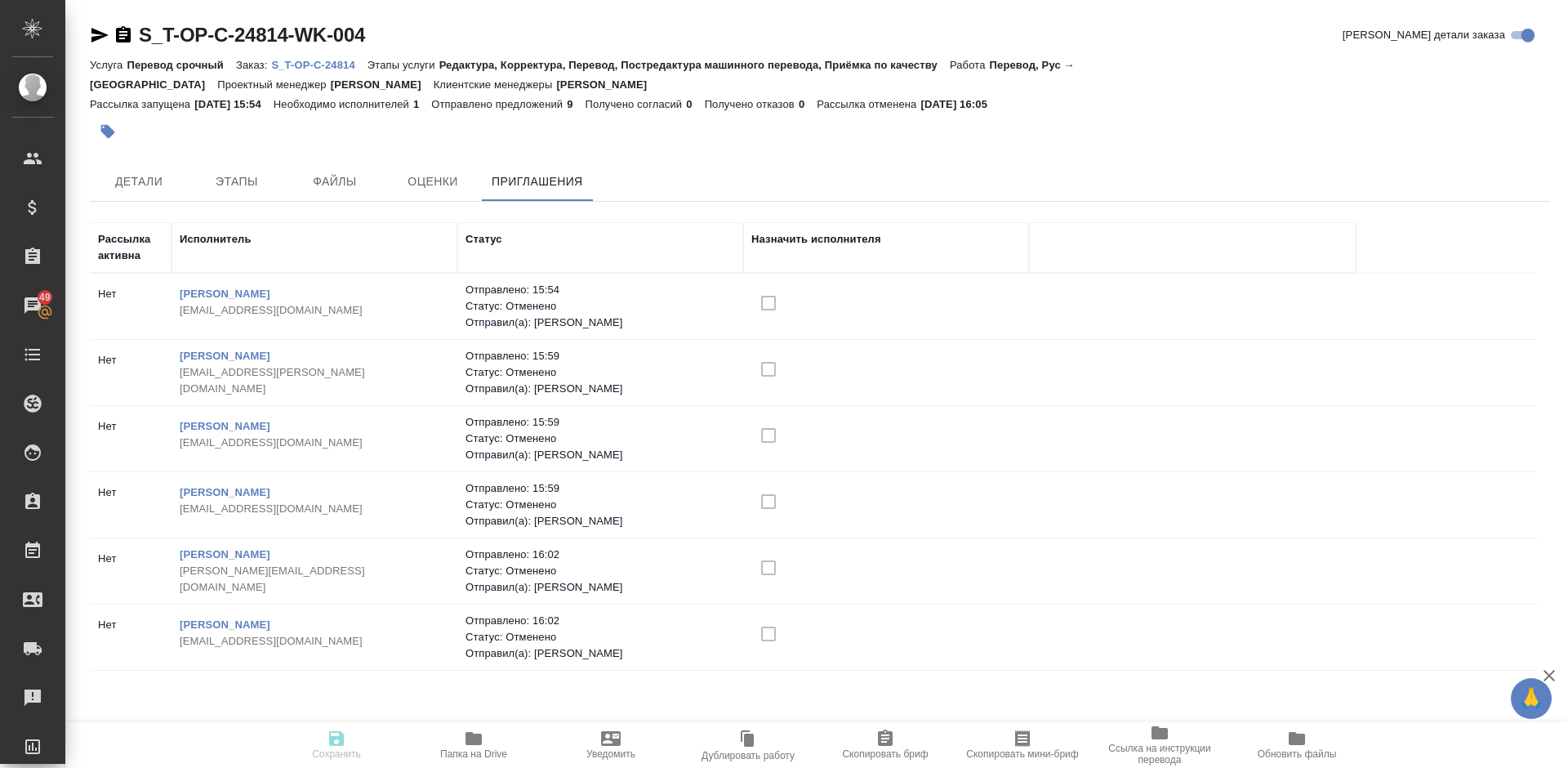
drag, startPoint x: 1522, startPoint y: 345, endPoint x: 1532, endPoint y: 387, distance: 43.2
click at [1532, 387] on div "Рассылка активна Исполнитель Статус Назначить исполнителя [PERSON_NAME] [EMAIL_…" at bounding box center [814, 447] width 1448 height 449
